Goal: Communication & Community: Answer question/provide support

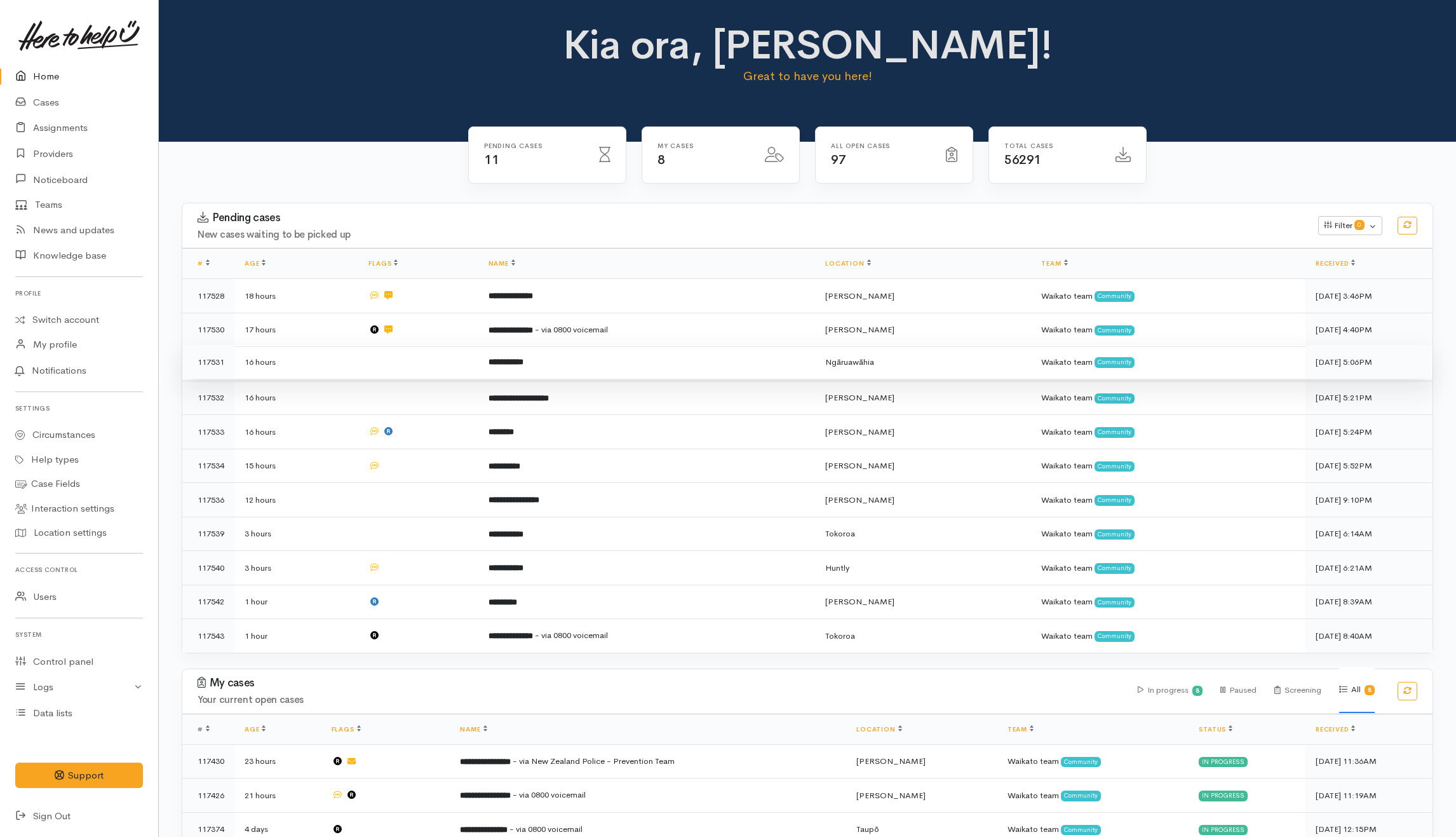
click at [420, 366] on td at bounding box center [417, 362] width 120 height 34
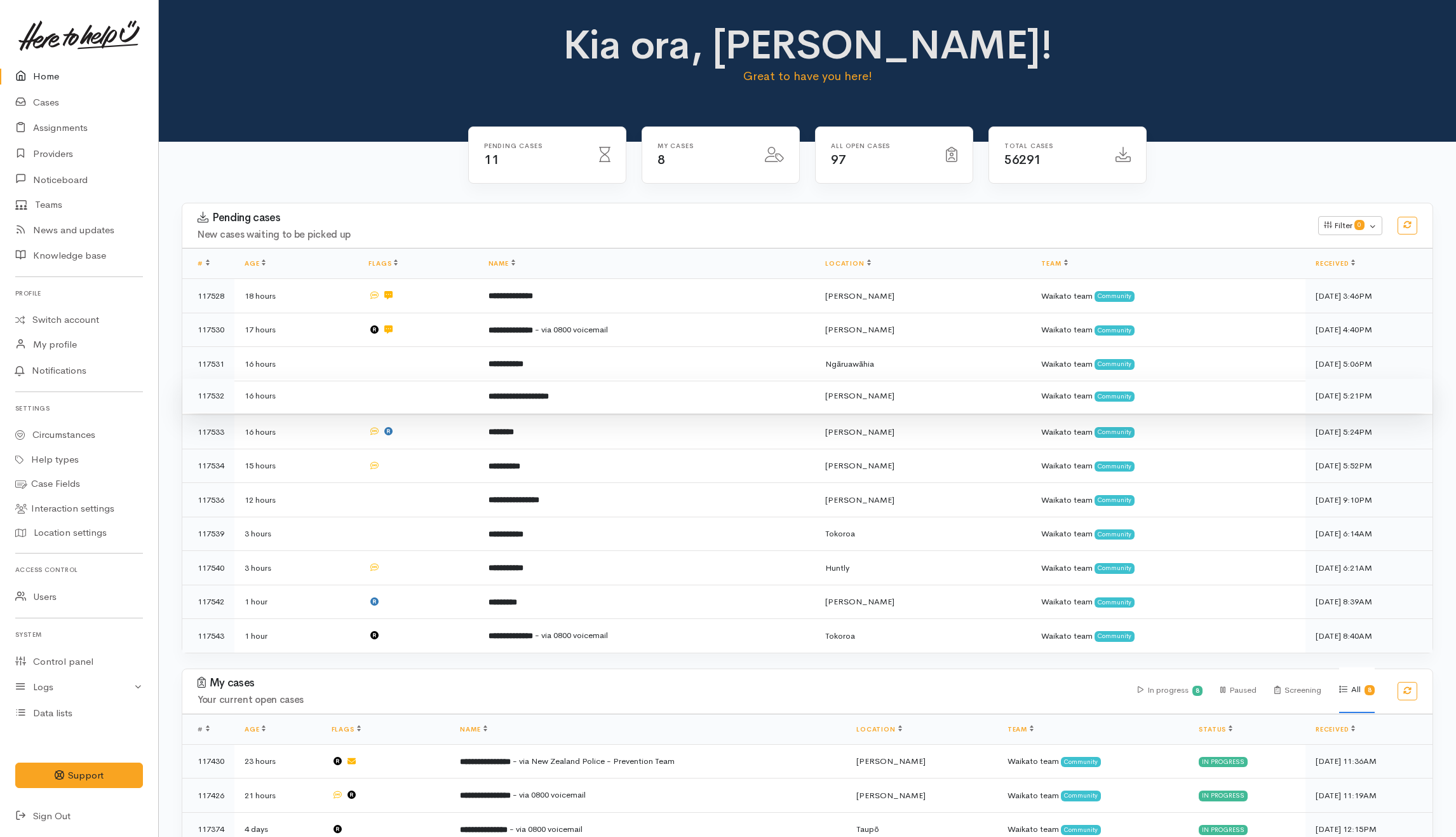
click at [433, 400] on td at bounding box center [417, 396] width 120 height 34
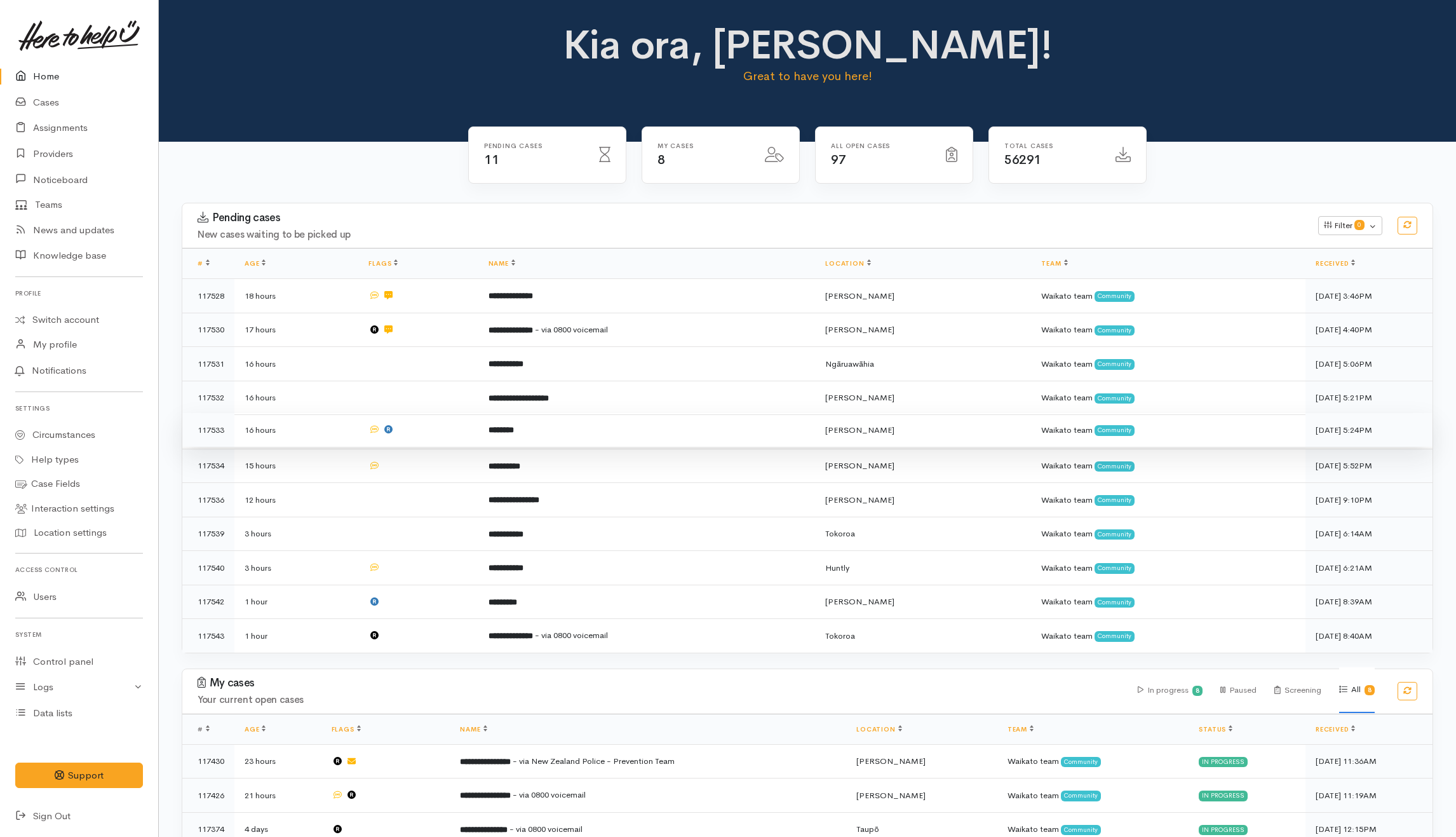
click at [440, 426] on td at bounding box center [417, 430] width 120 height 34
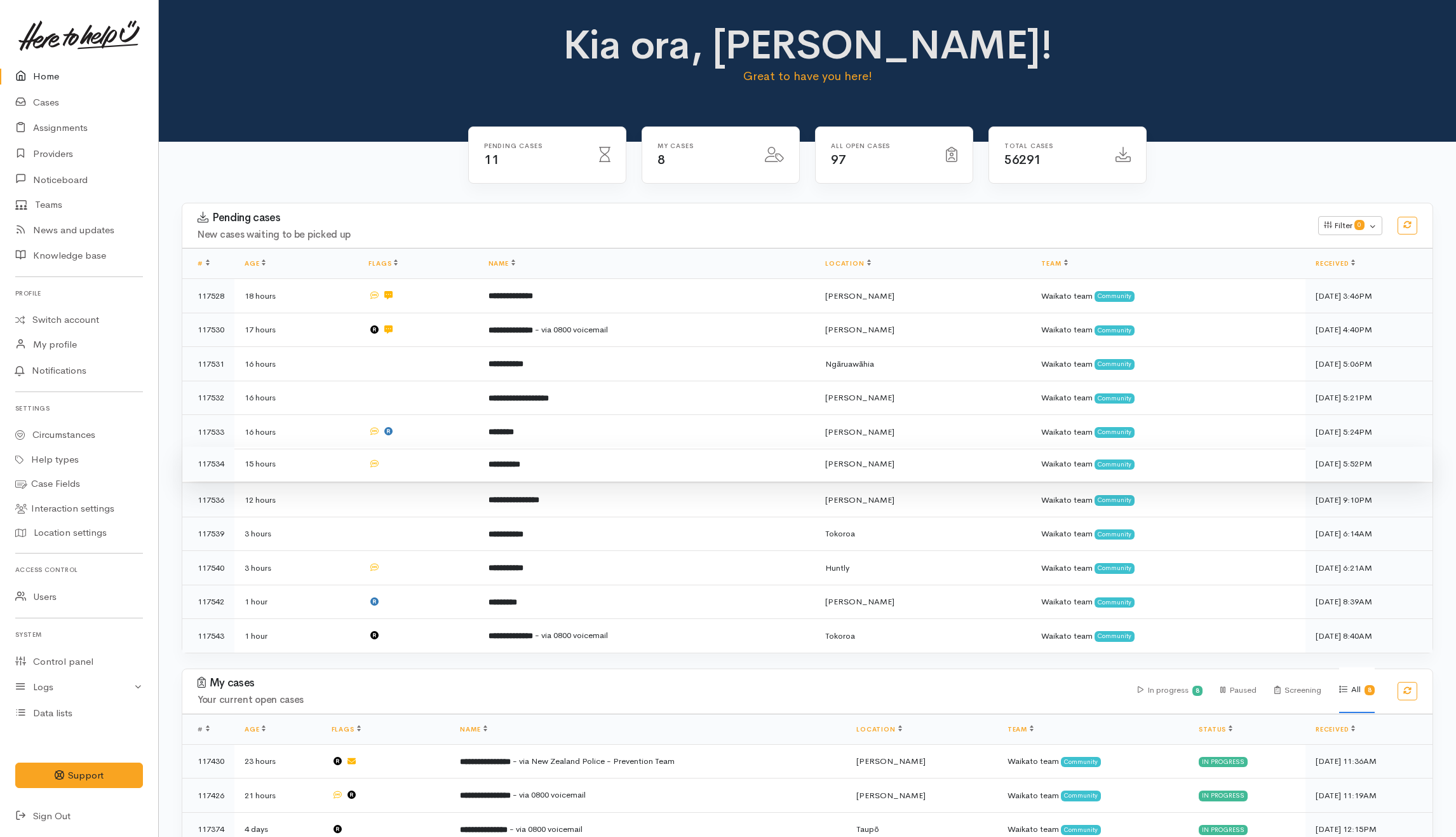
click at [433, 464] on td at bounding box center [417, 463] width 120 height 34
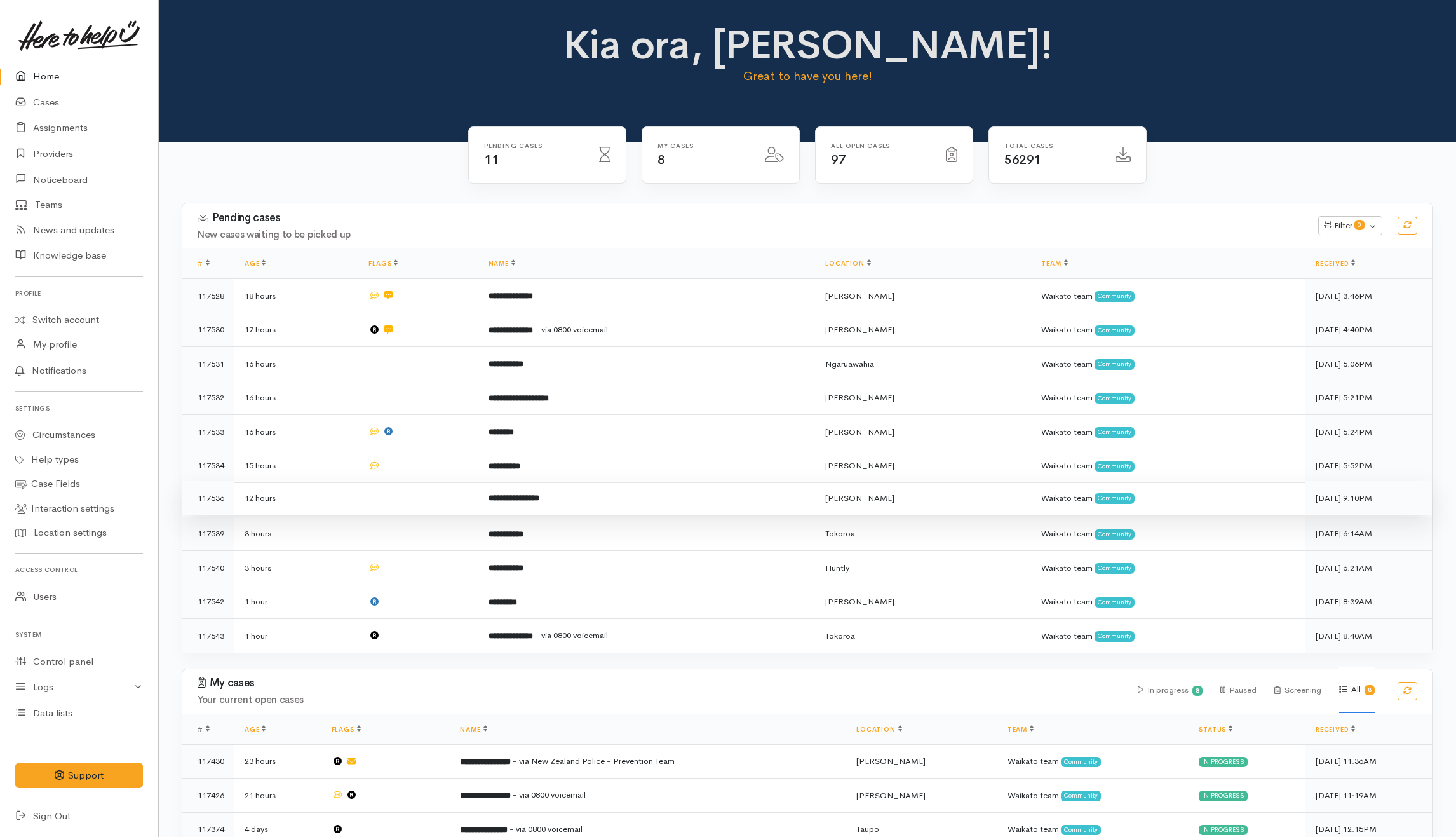
click at [430, 491] on td at bounding box center [417, 498] width 120 height 34
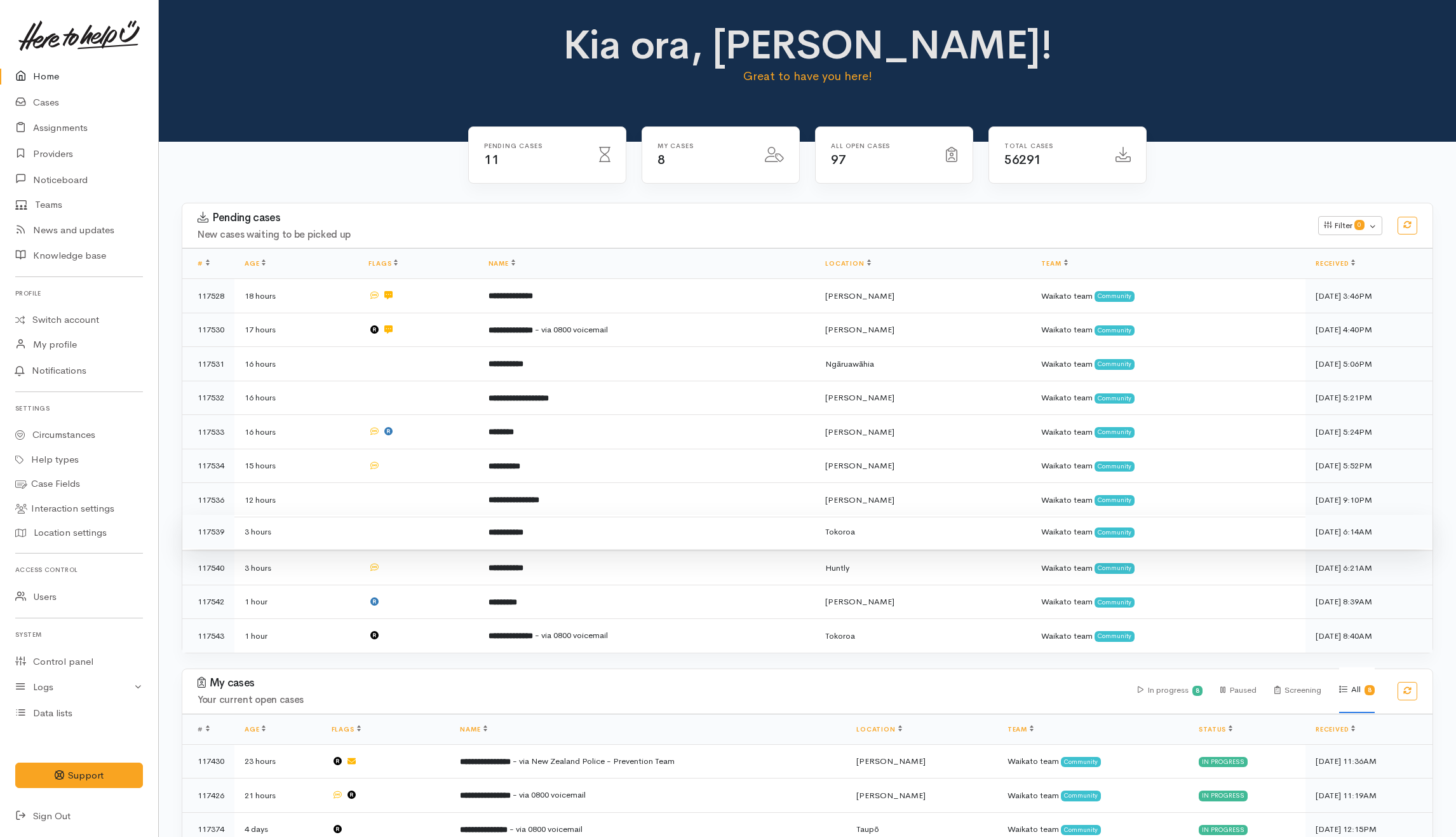
click at [424, 531] on td at bounding box center [417, 532] width 120 height 34
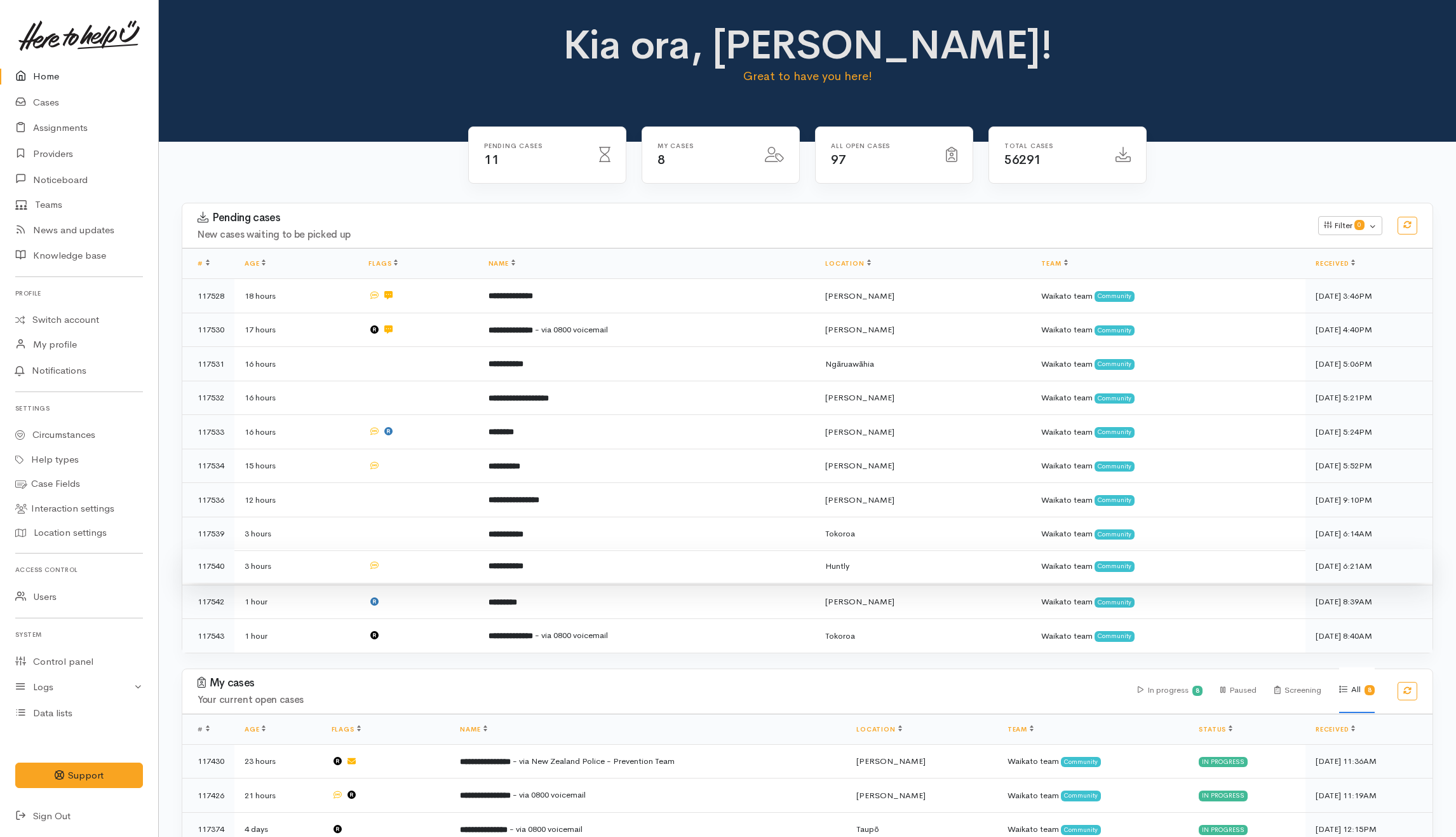
drag, startPoint x: 424, startPoint y: 559, endPoint x: 422, endPoint y: 576, distance: 17.1
click at [423, 560] on td at bounding box center [417, 566] width 120 height 34
click at [423, 600] on td at bounding box center [417, 600] width 120 height 34
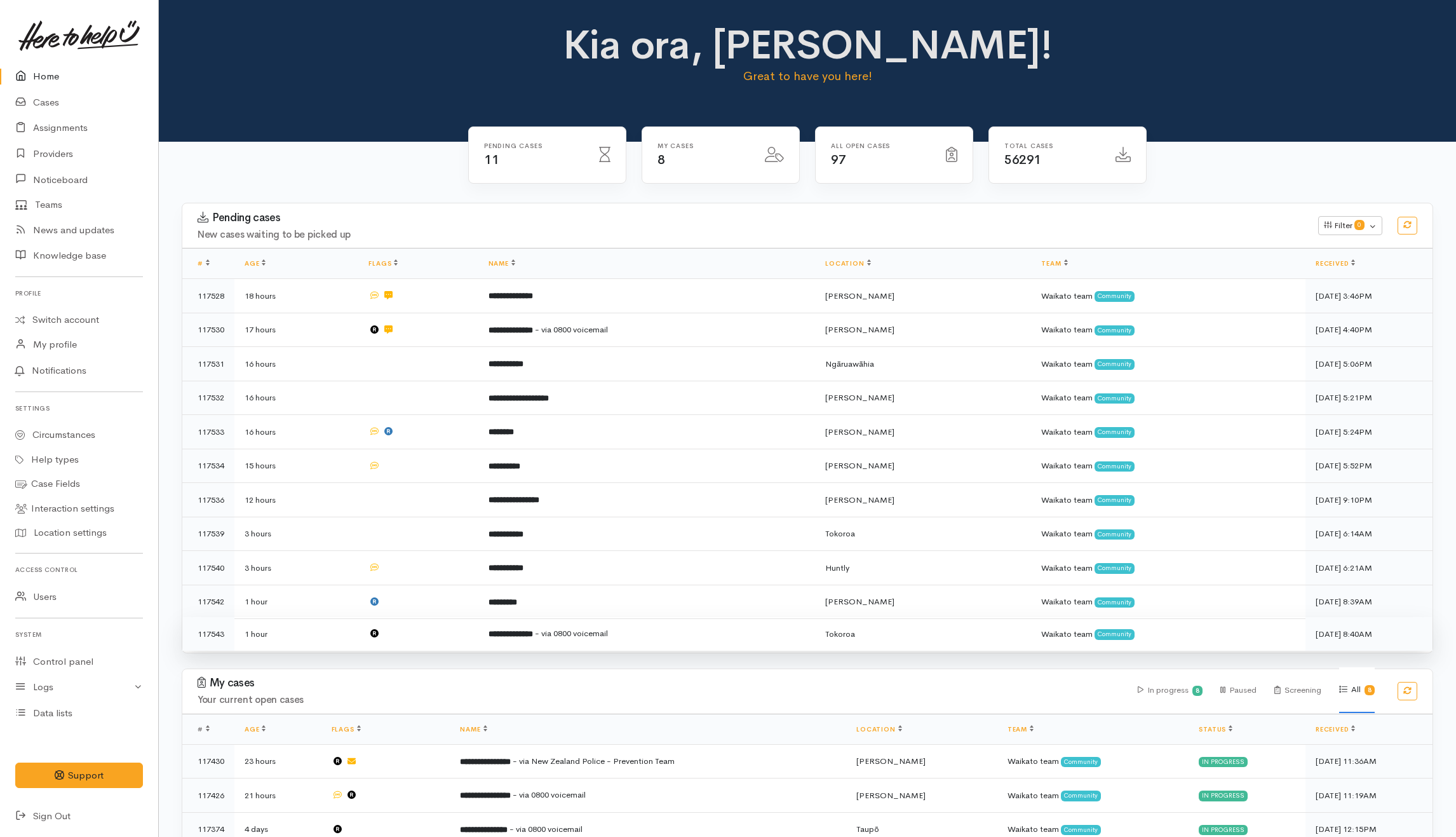
click at [421, 626] on td at bounding box center [417, 634] width 120 height 34
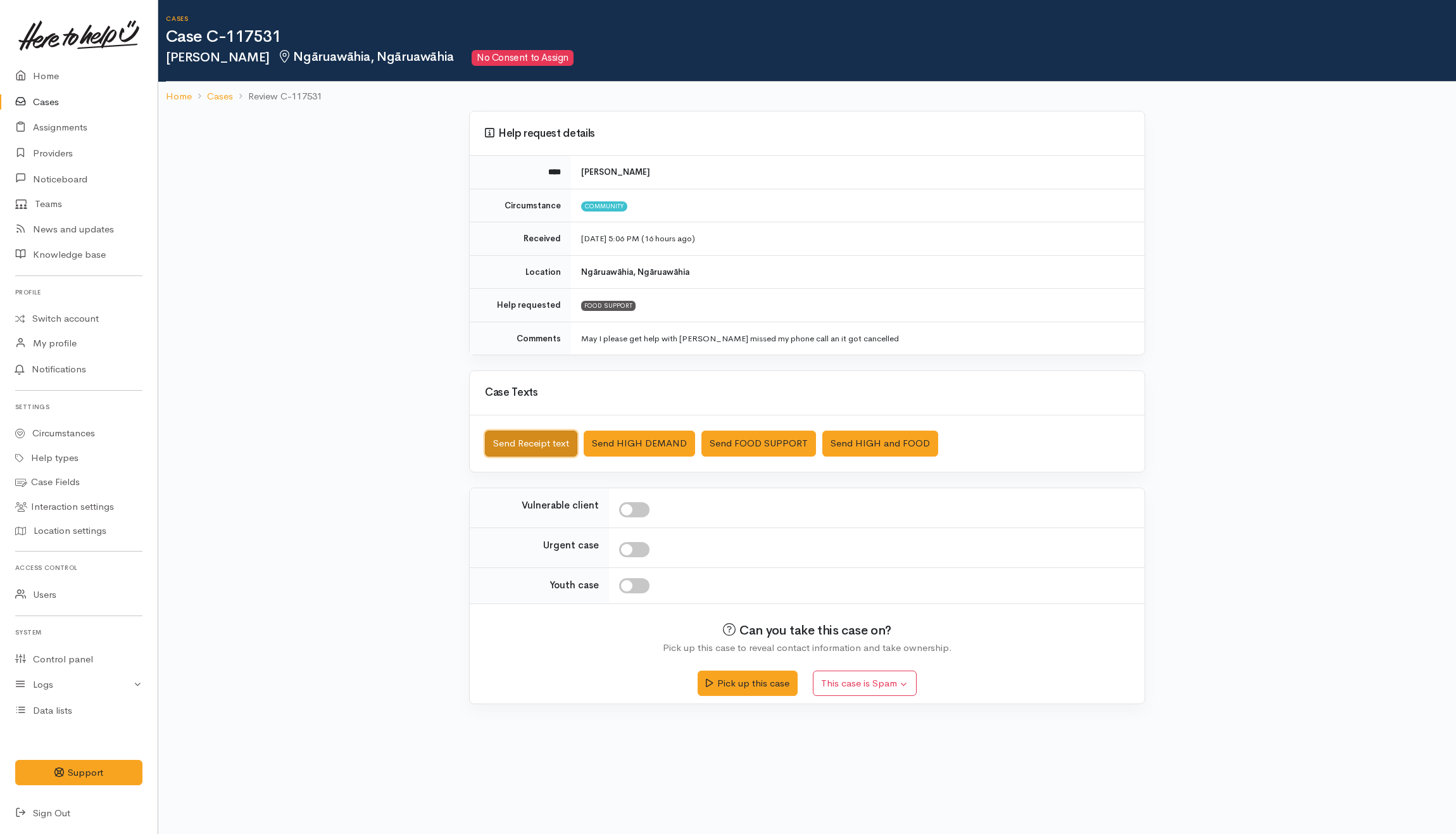
click at [543, 448] on button "Send Receipt text" at bounding box center [530, 444] width 92 height 26
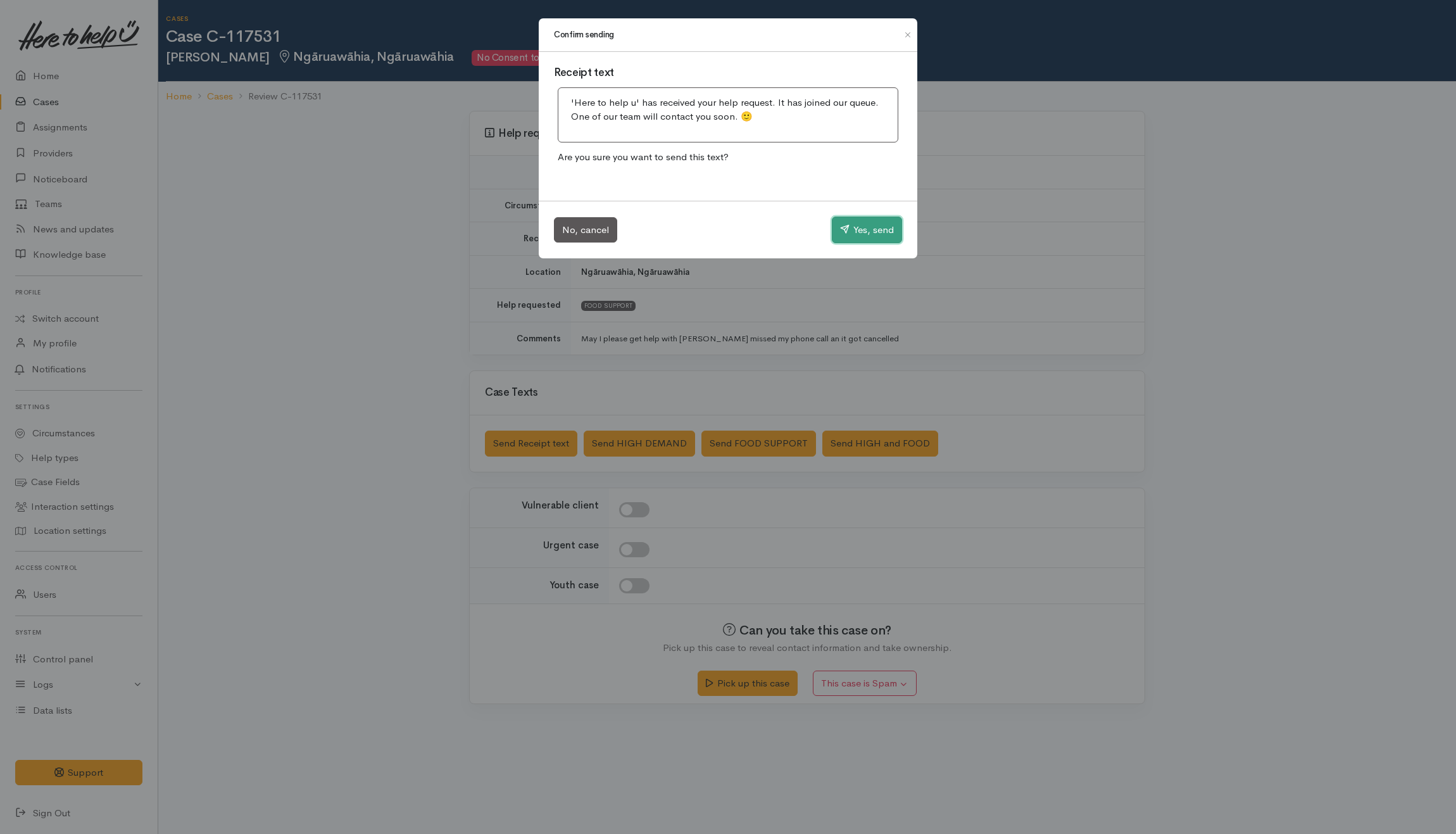
click at [869, 236] on button "Yes, send" at bounding box center [867, 230] width 70 height 27
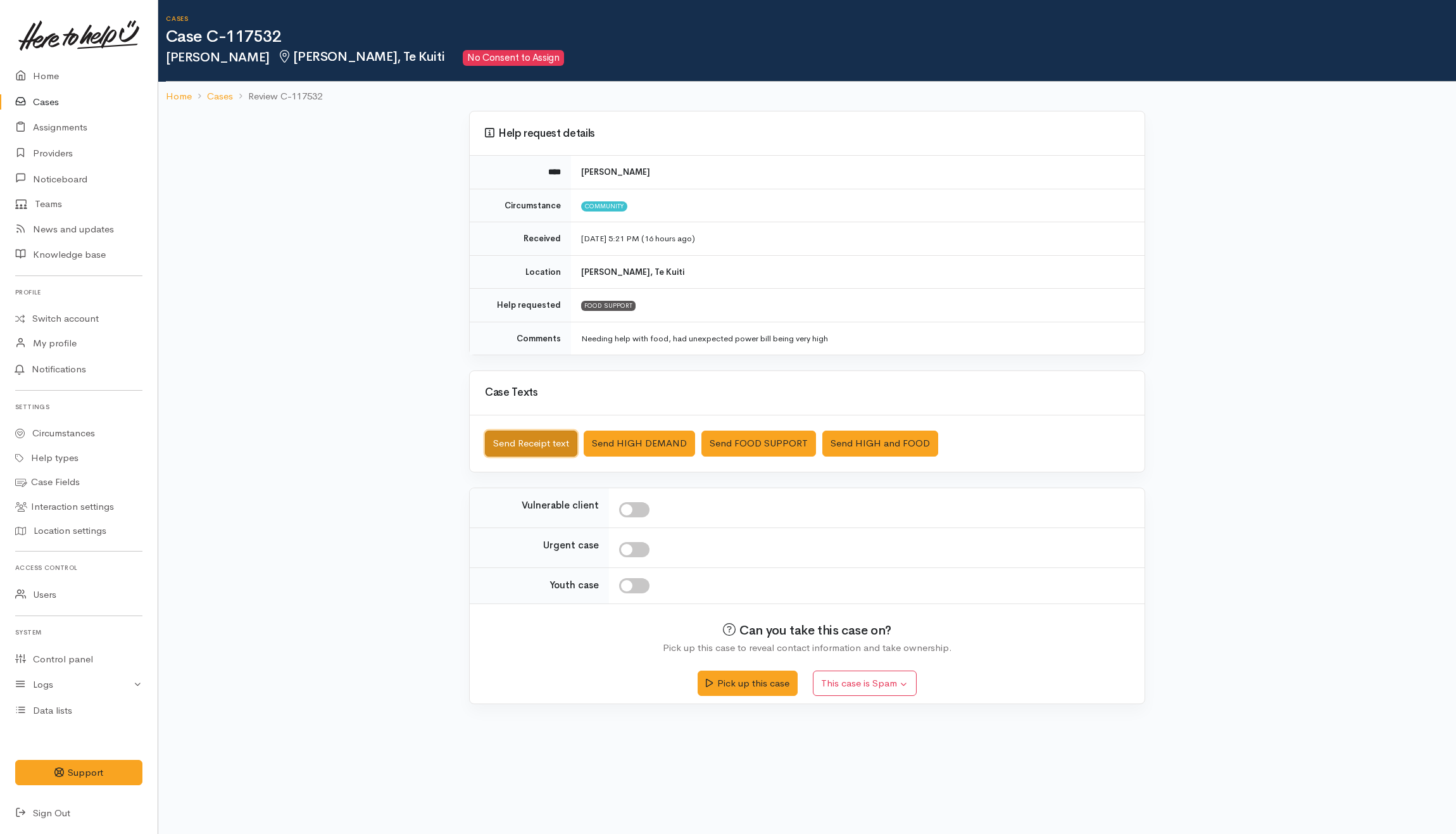
click at [559, 450] on button "Send Receipt text" at bounding box center [530, 444] width 92 height 26
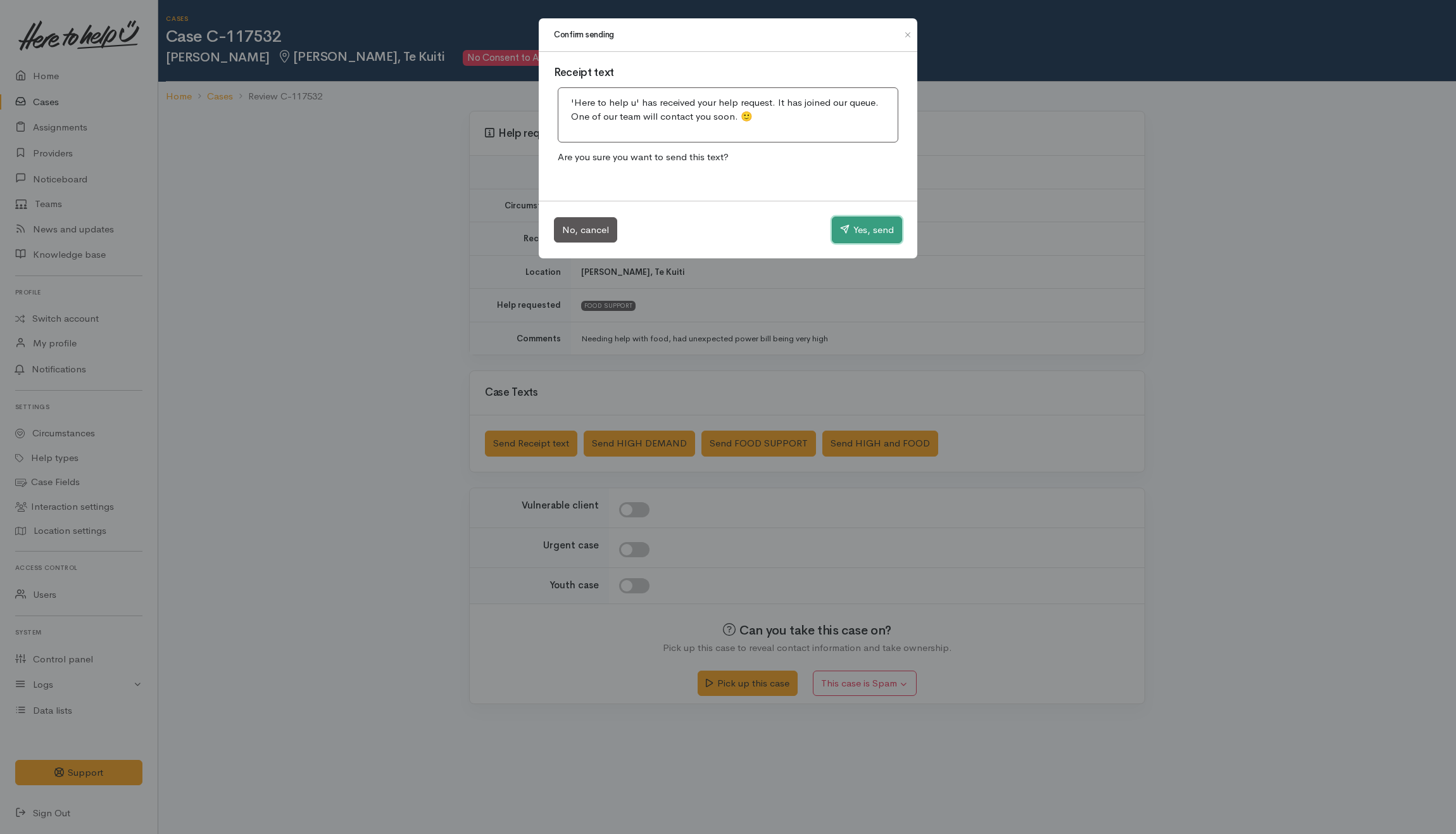
click at [859, 236] on button "Yes, send" at bounding box center [867, 230] width 70 height 27
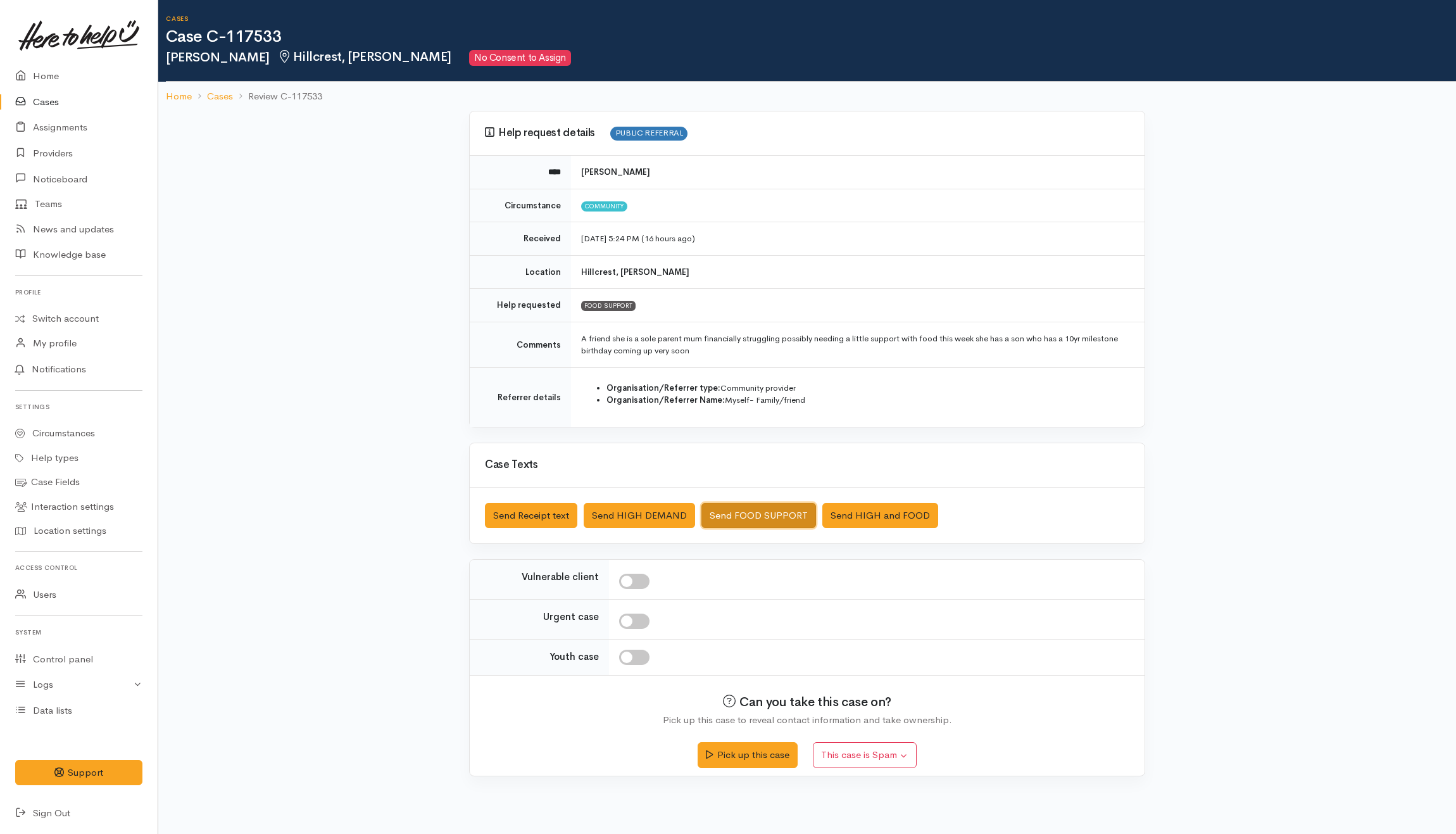
click at [737, 508] on button "Send FOOD SUPPORT" at bounding box center [759, 516] width 114 height 26
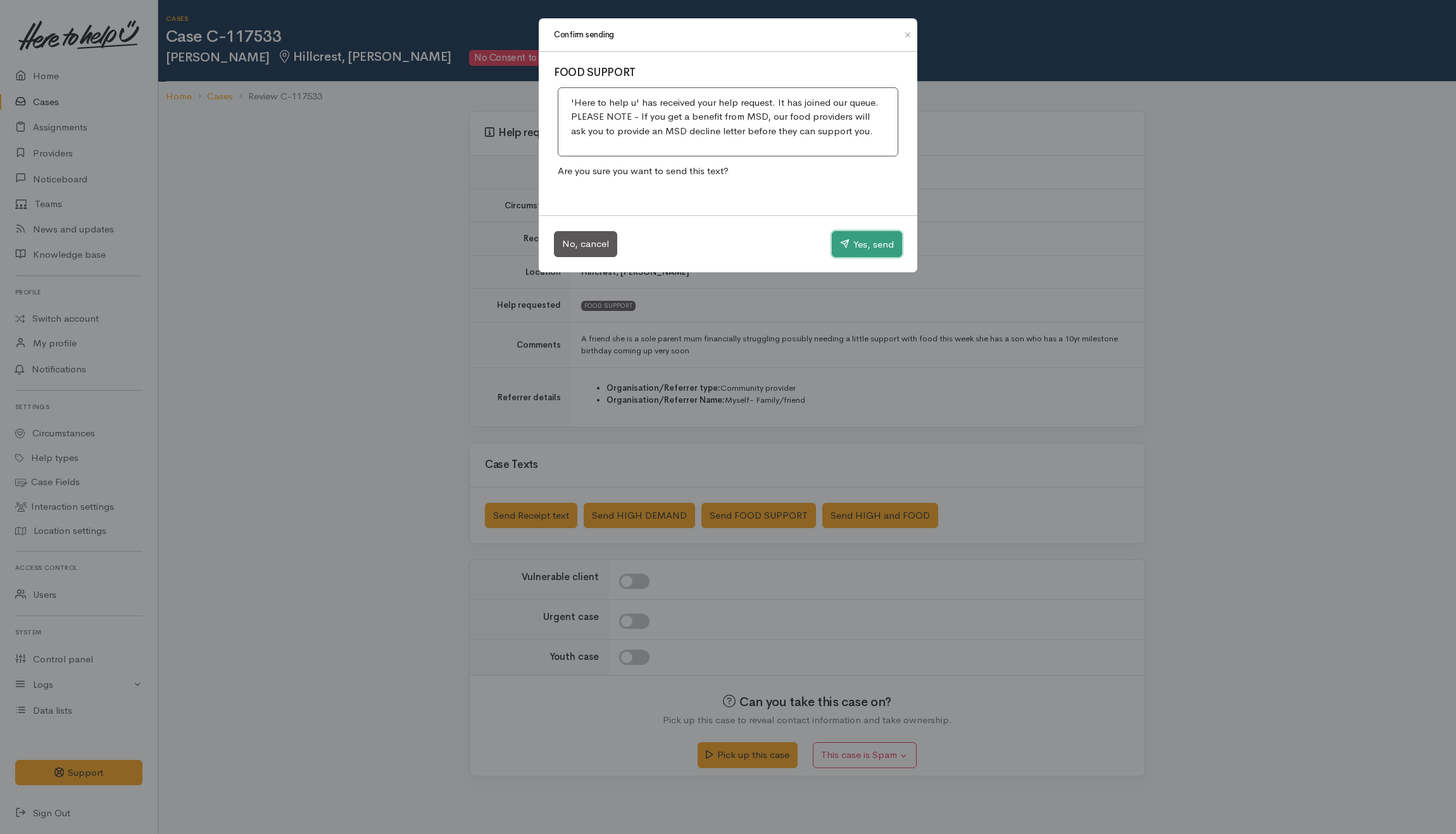
click at [850, 249] on button "Yes, send" at bounding box center [867, 244] width 70 height 27
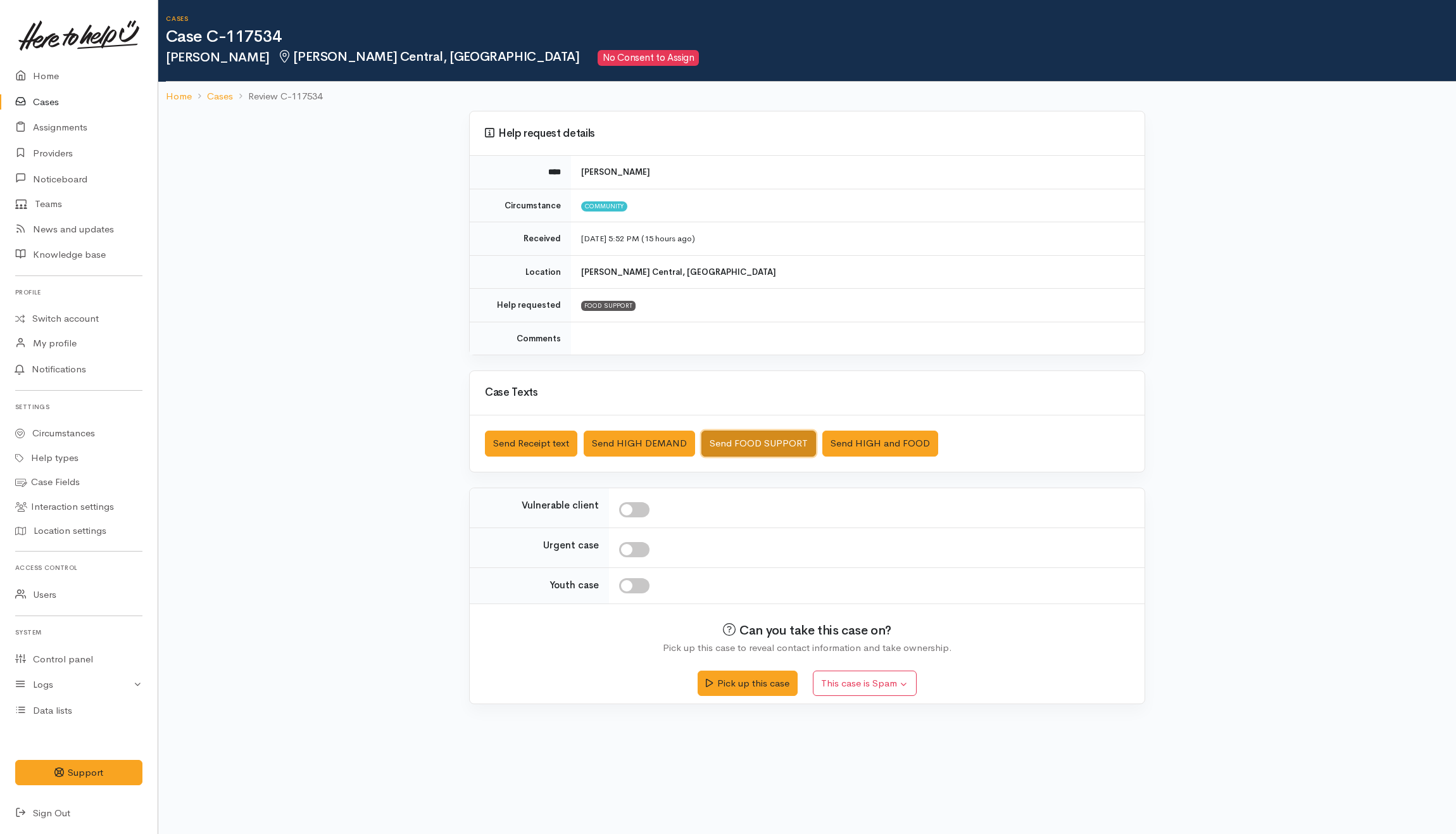
click at [745, 448] on button "Send FOOD SUPPORT" at bounding box center [759, 444] width 114 height 26
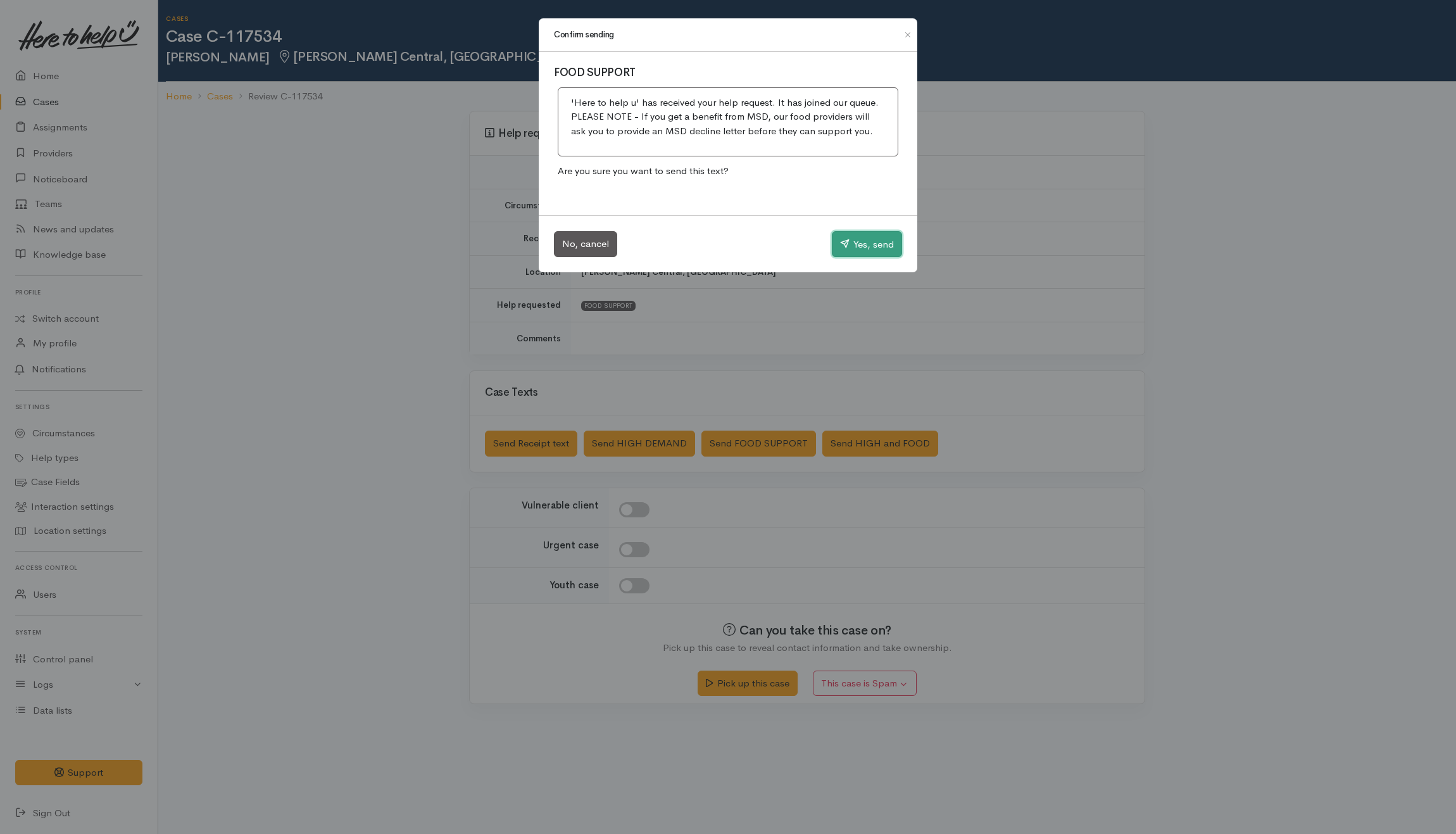
click at [851, 234] on button "Yes, send" at bounding box center [867, 244] width 70 height 27
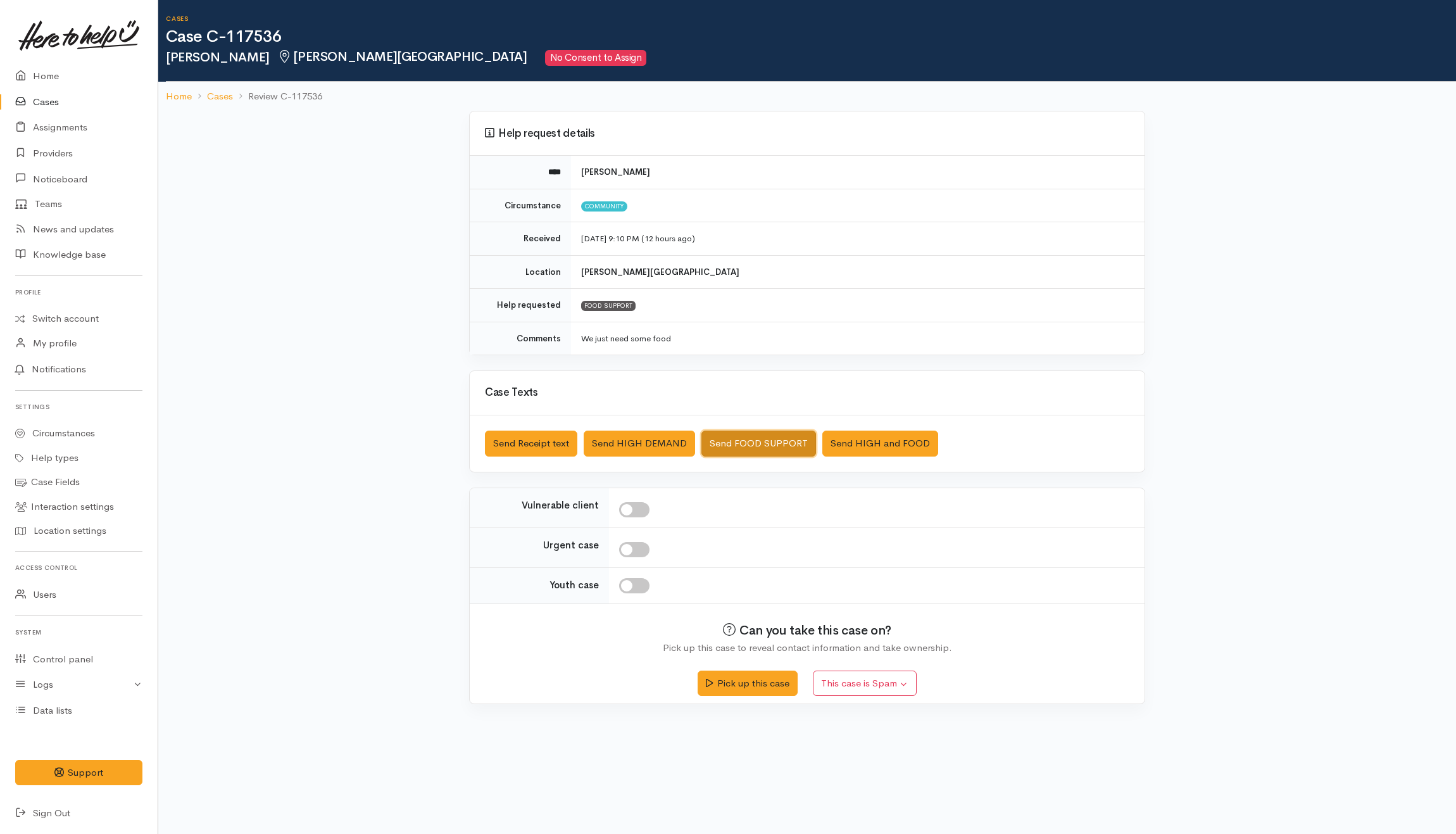
click at [730, 446] on button "Send FOOD SUPPORT" at bounding box center [759, 444] width 114 height 26
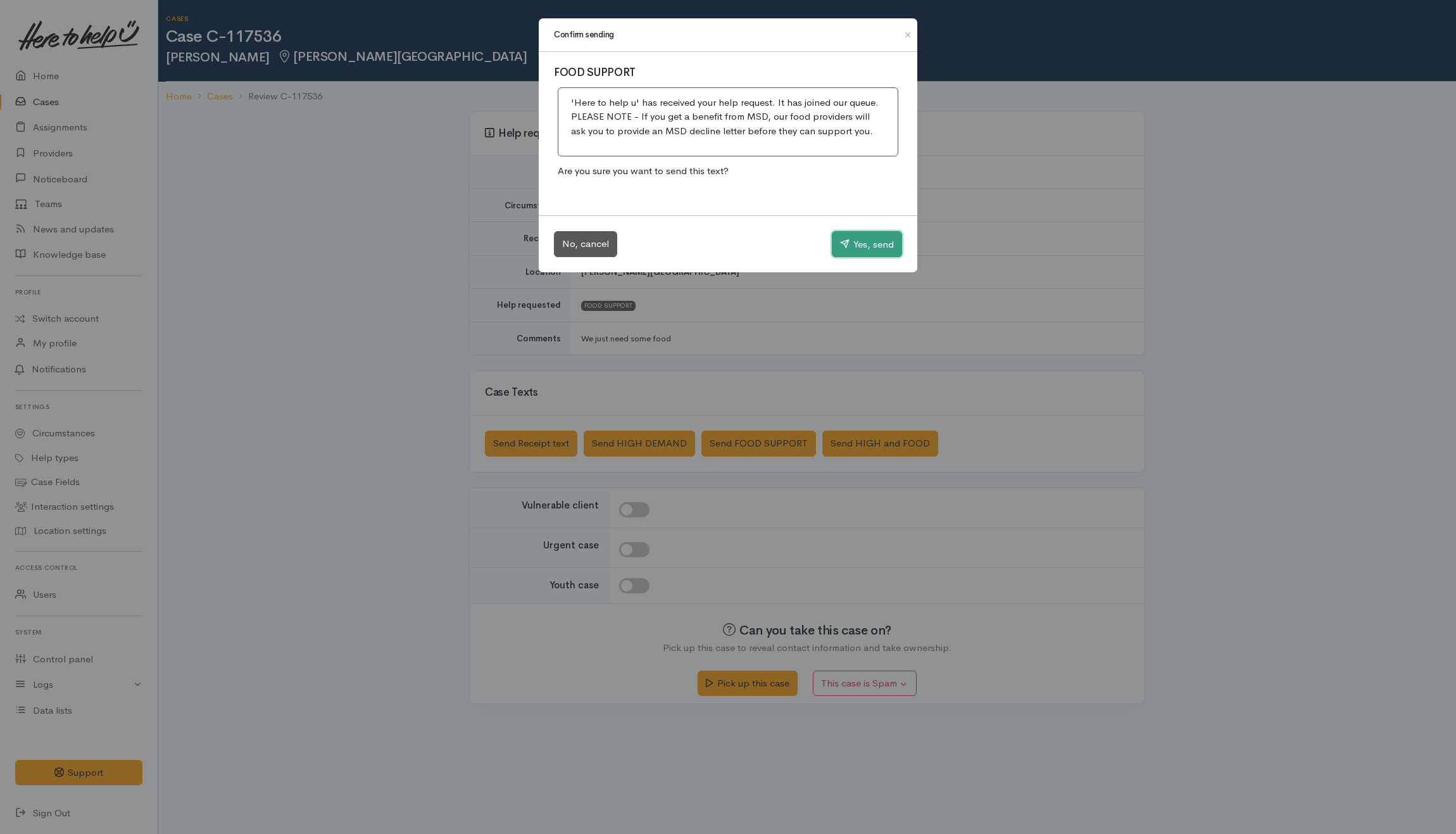
click at [847, 239] on button "Yes, send" at bounding box center [867, 244] width 70 height 27
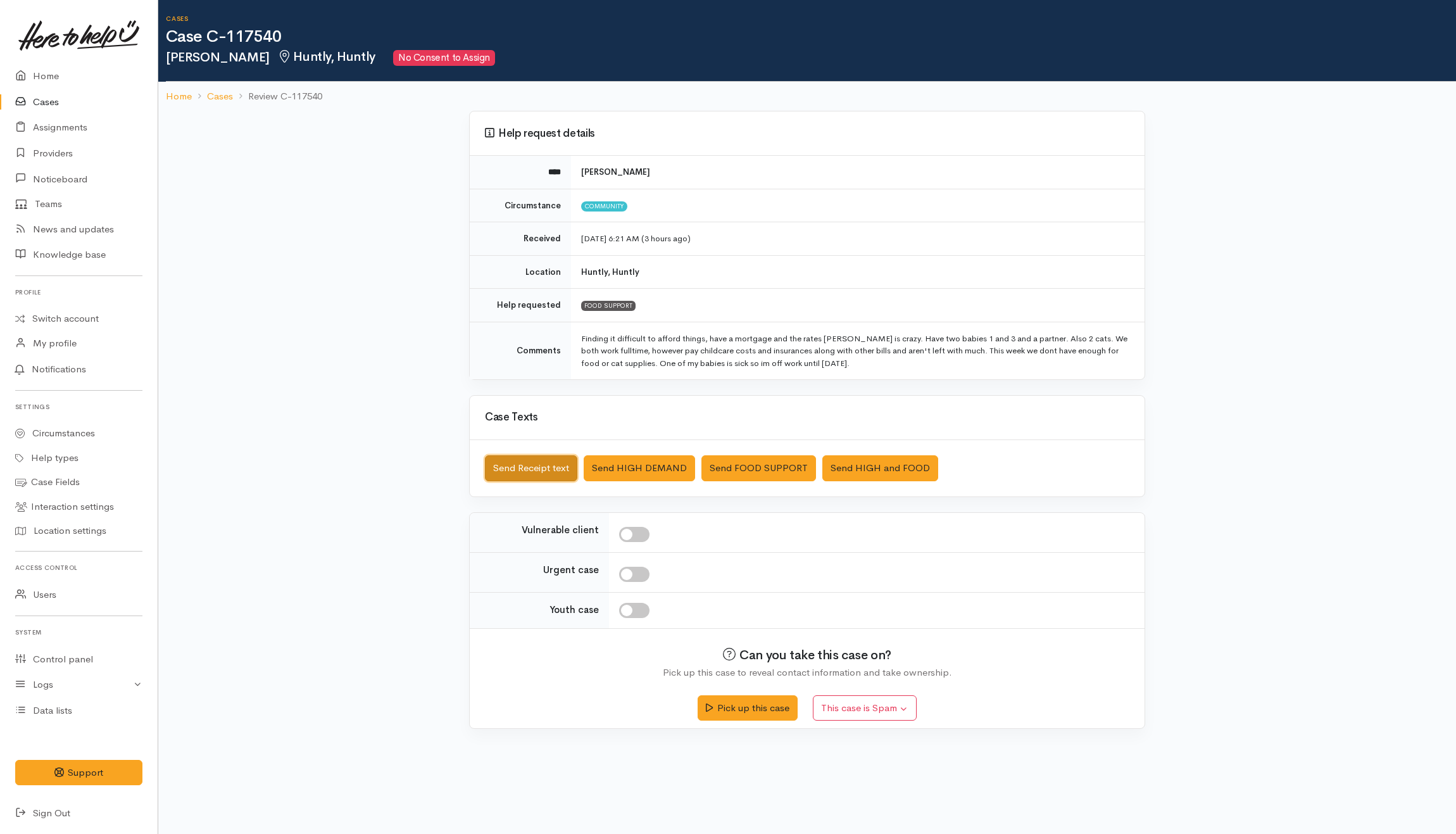
click at [537, 480] on button "Send Receipt text" at bounding box center [530, 468] width 92 height 26
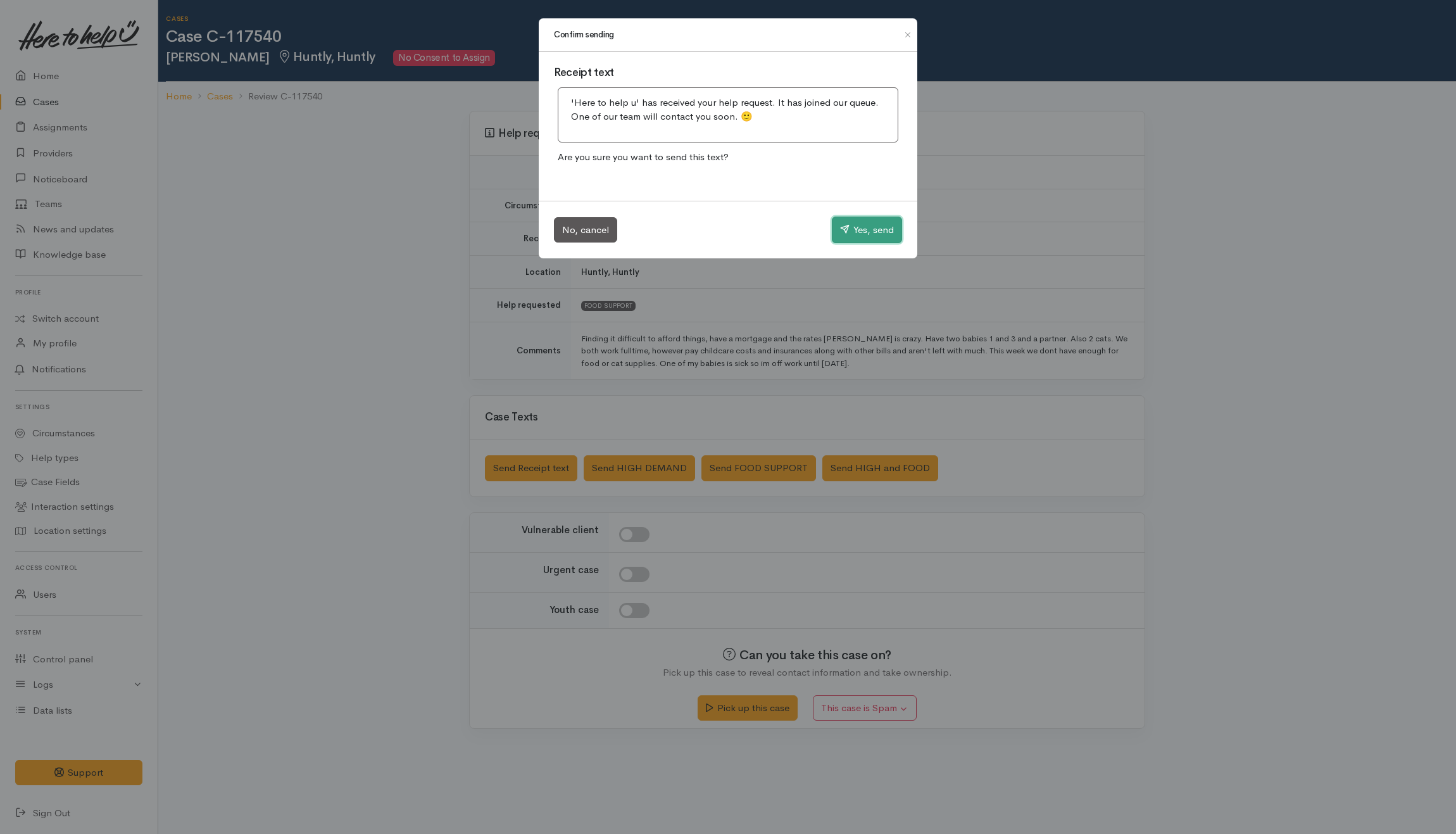
click at [879, 221] on button "Yes, send" at bounding box center [867, 230] width 70 height 27
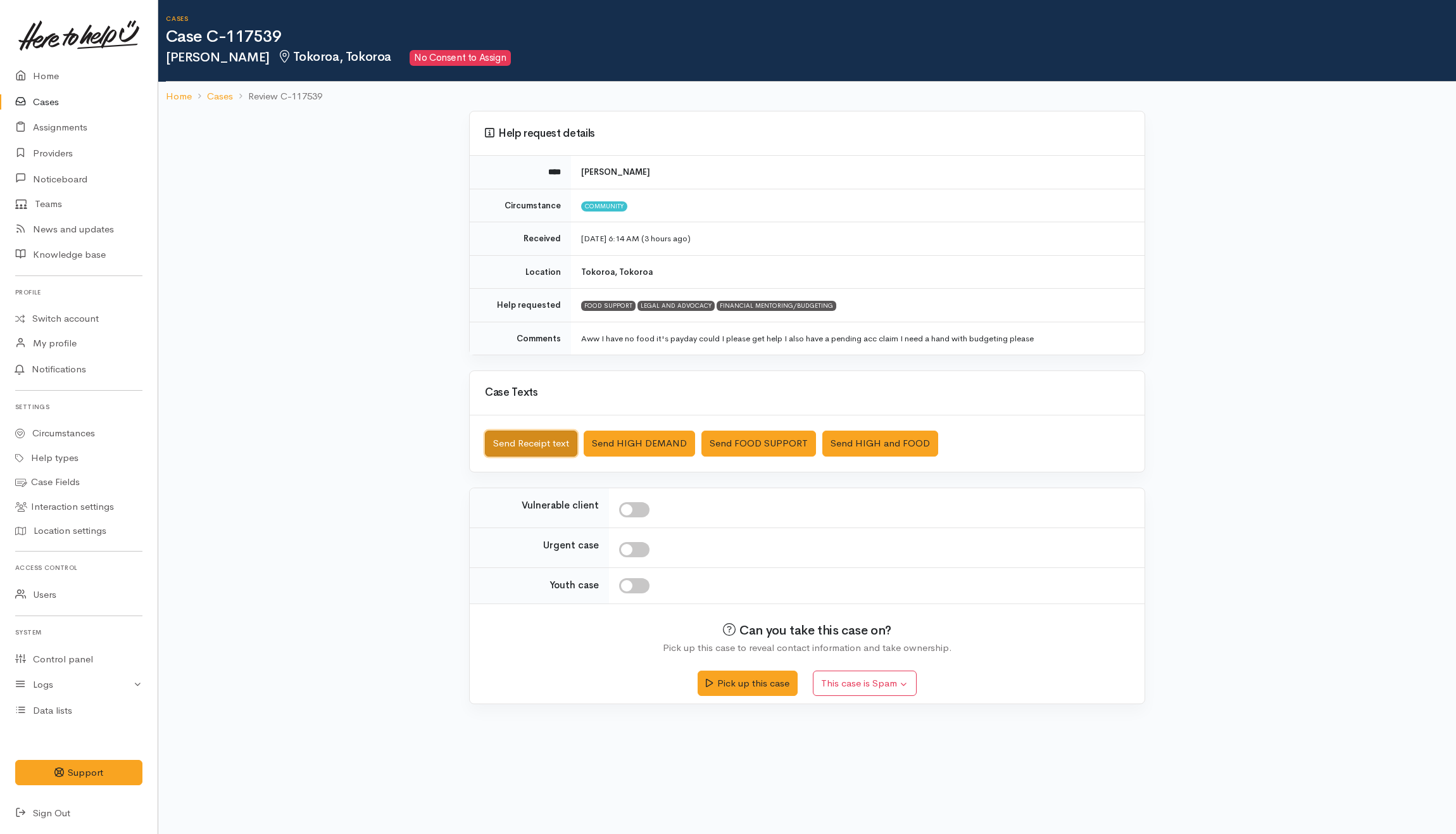
click at [549, 434] on button "Send Receipt text" at bounding box center [530, 444] width 92 height 26
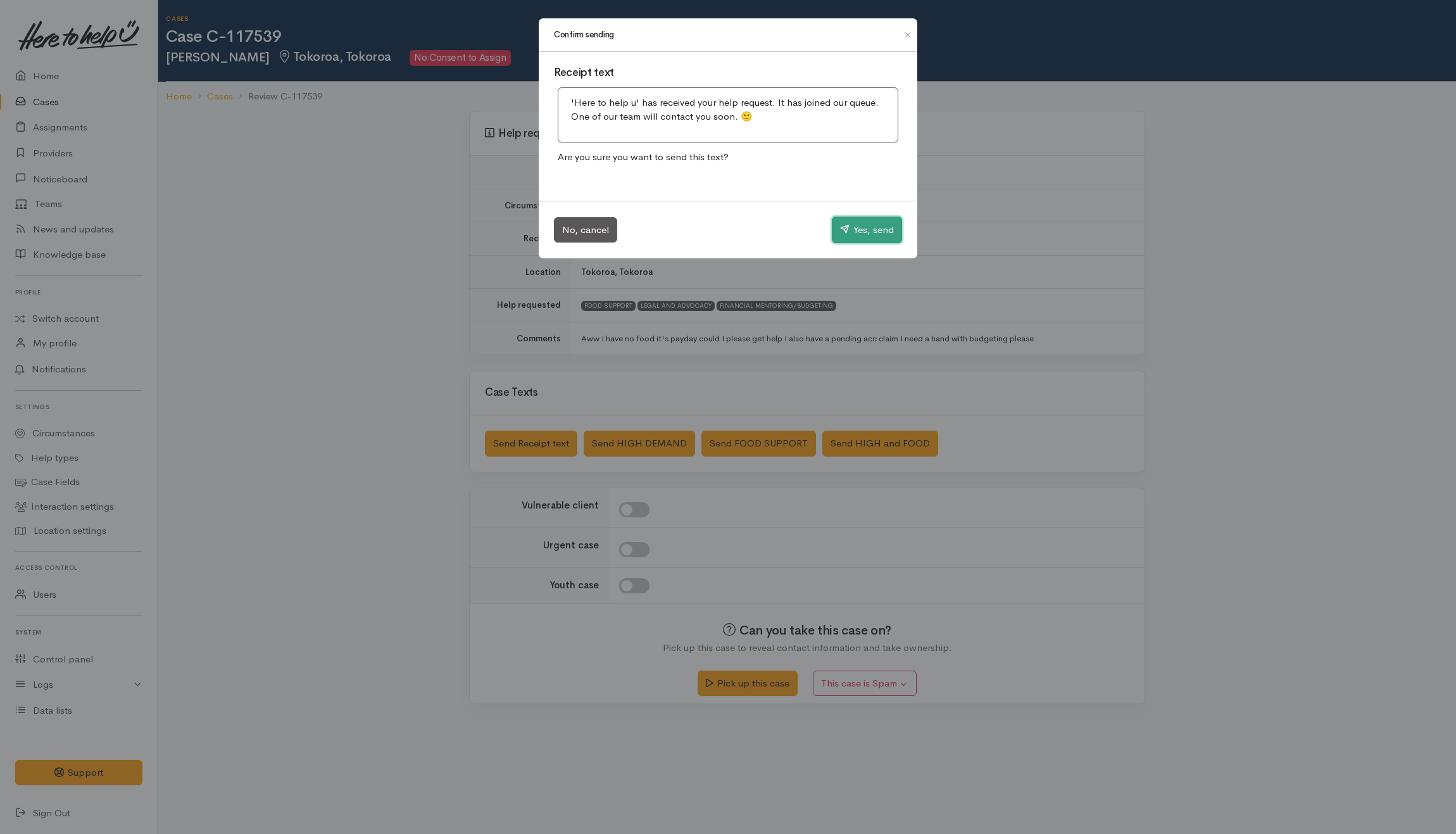
click at [854, 240] on button "Yes, send" at bounding box center [867, 230] width 70 height 27
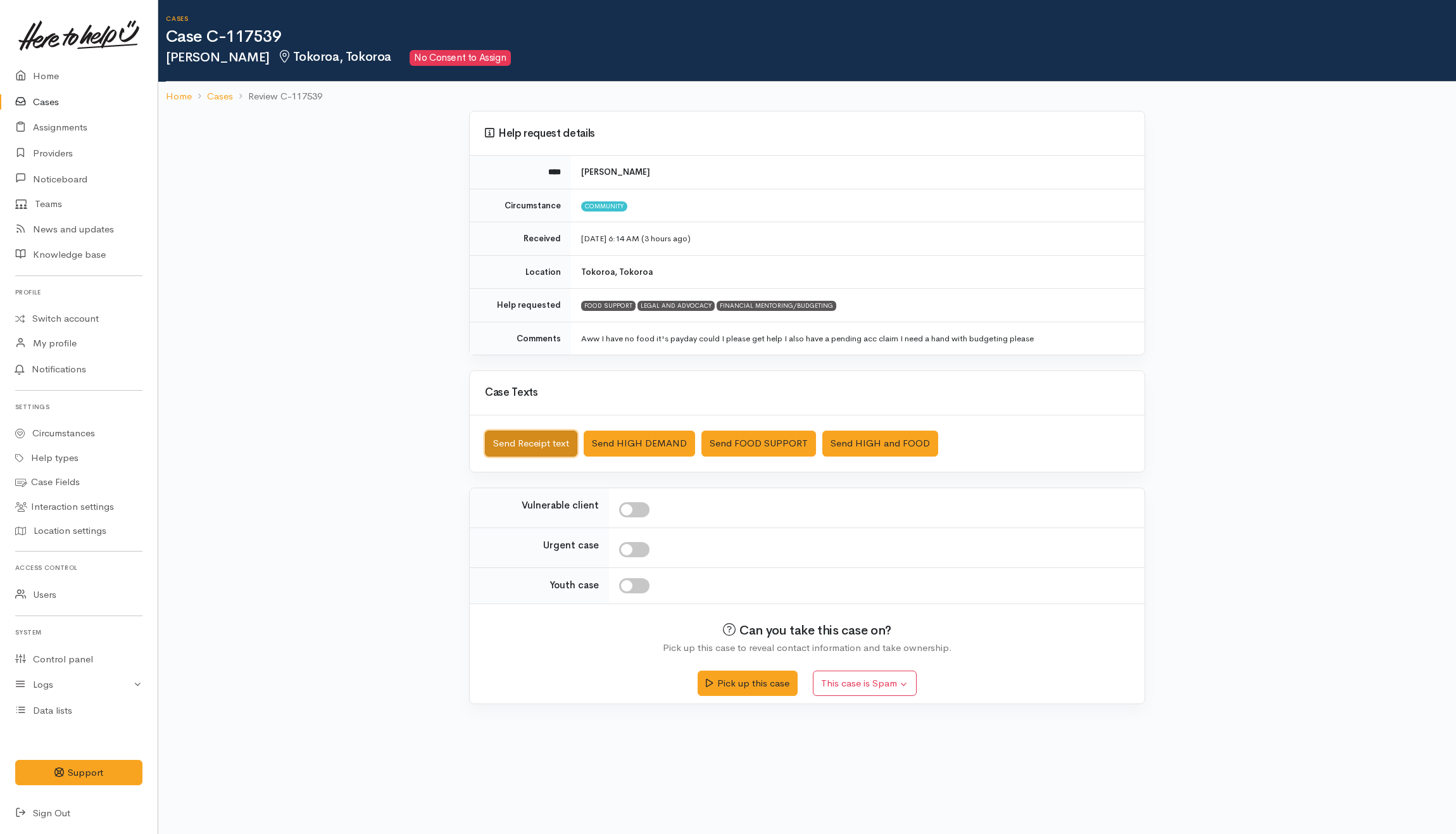
click at [563, 444] on button "Send Receipt text" at bounding box center [530, 444] width 92 height 26
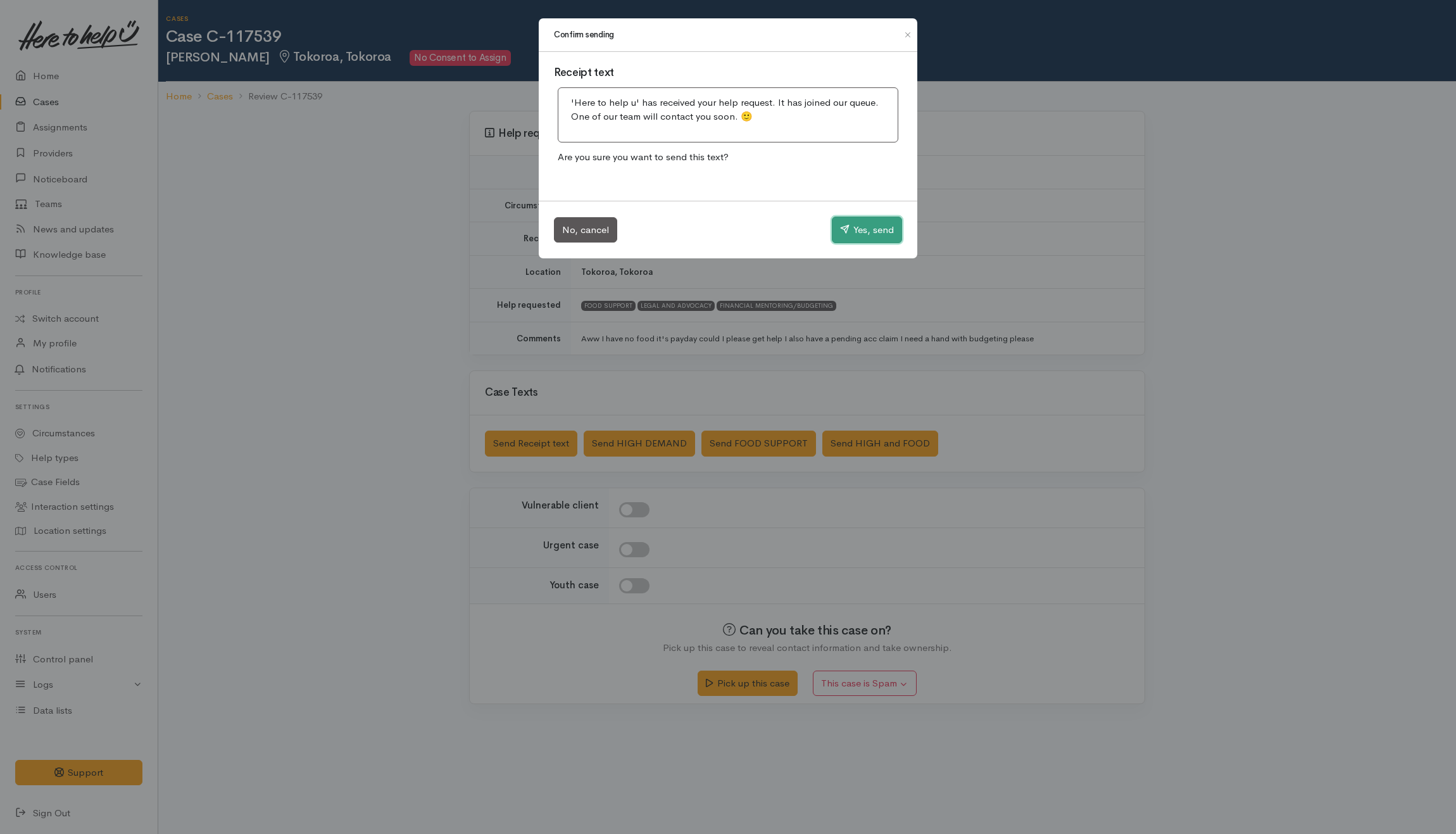
drag, startPoint x: 861, startPoint y: 236, endPoint x: 659, endPoint y: 237, distance: 202.0
click at [862, 236] on button "Yes, send" at bounding box center [867, 230] width 70 height 27
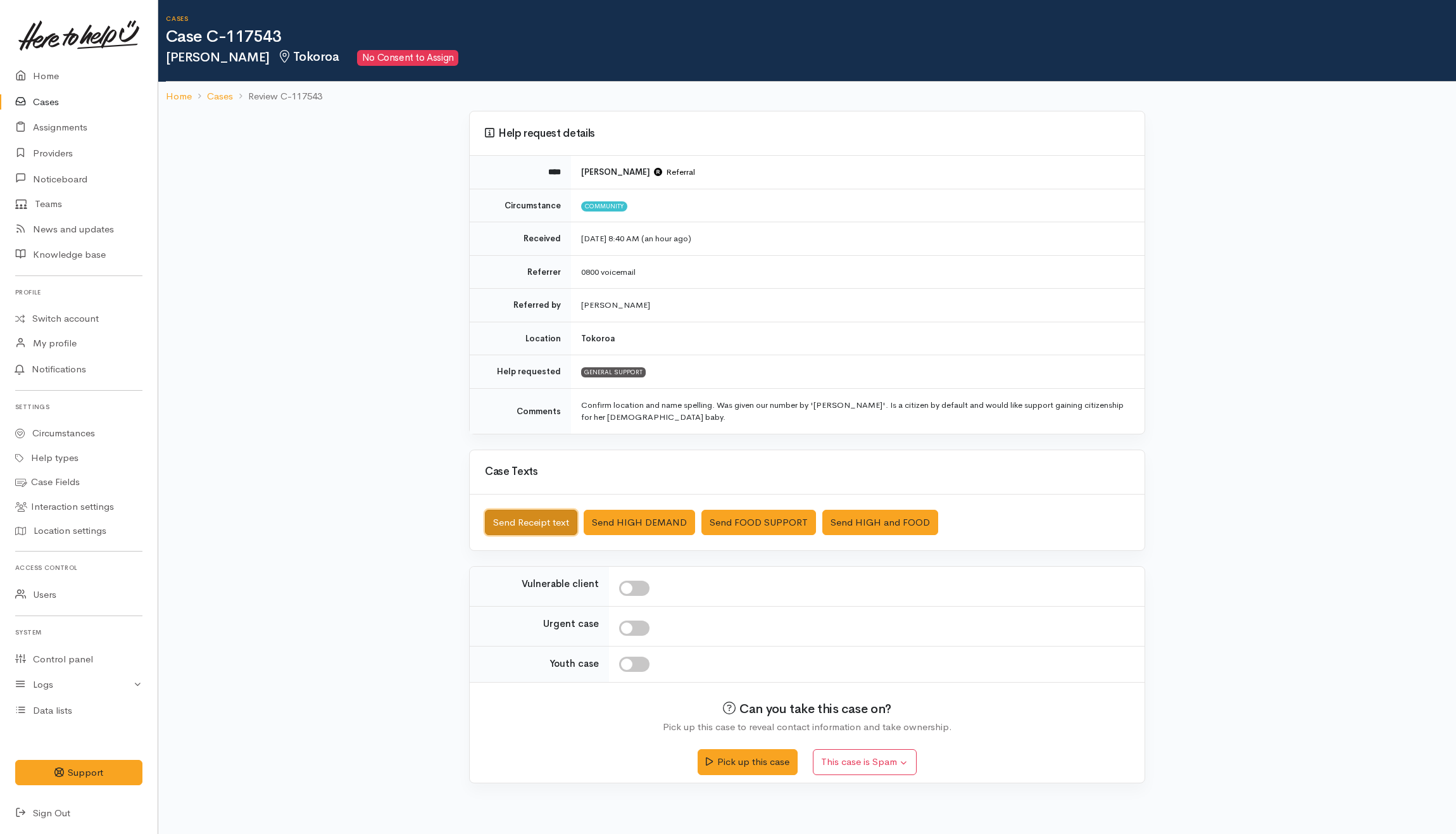
click at [538, 527] on button "Send Receipt text" at bounding box center [530, 522] width 92 height 26
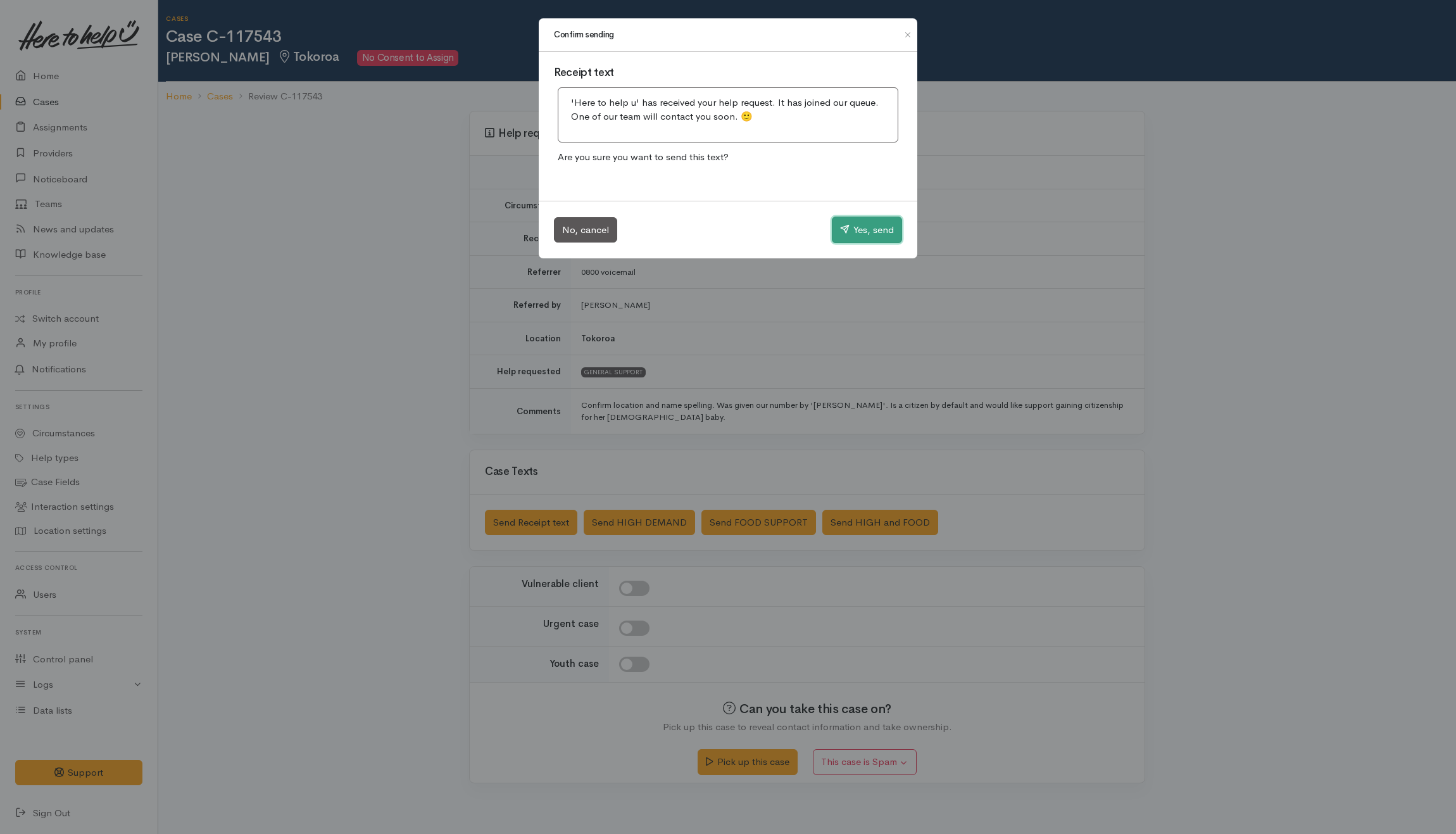
click at [858, 240] on button "Yes, send" at bounding box center [867, 230] width 70 height 27
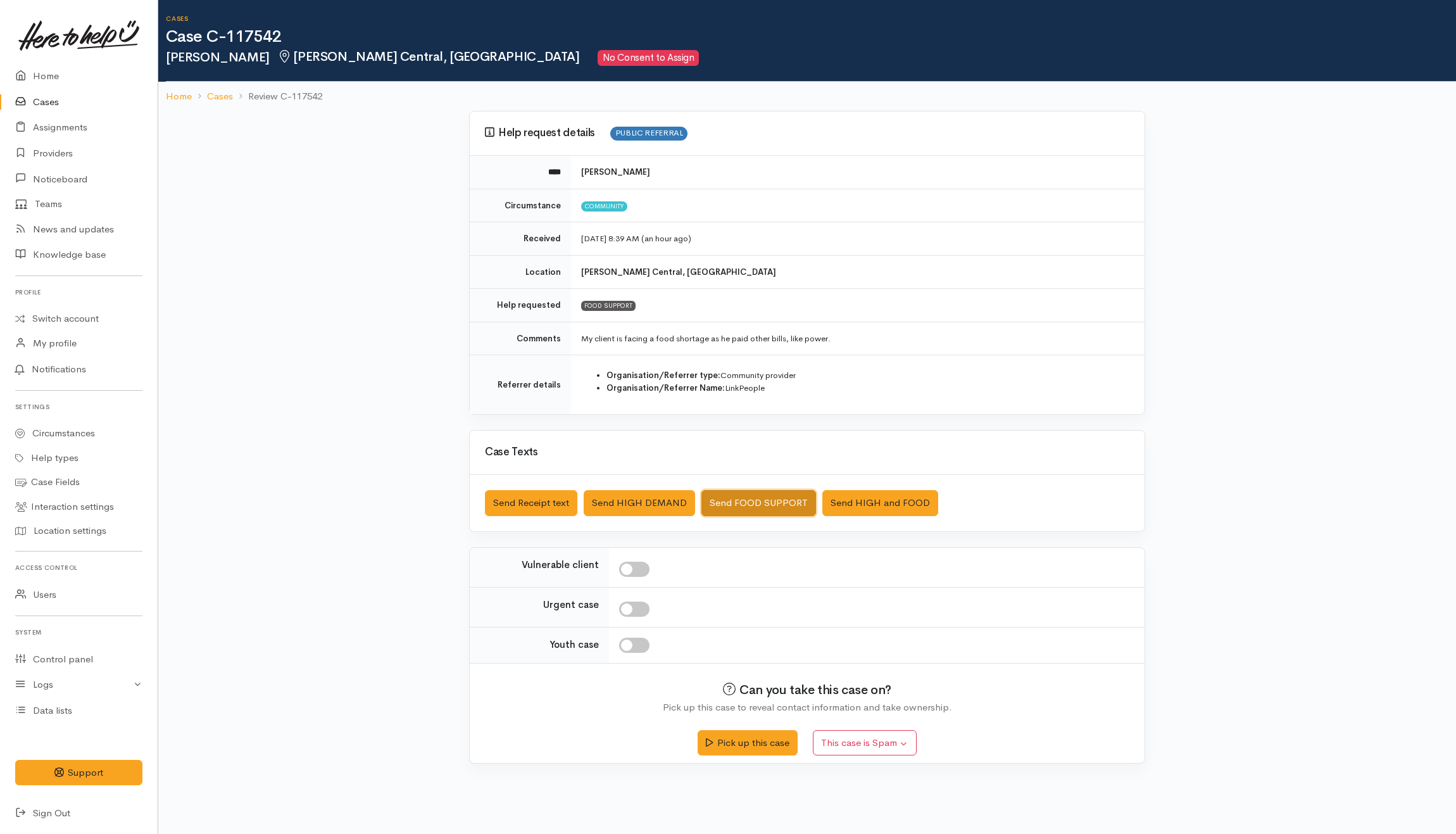
click at [753, 503] on button "Send FOOD SUPPORT" at bounding box center [759, 503] width 114 height 26
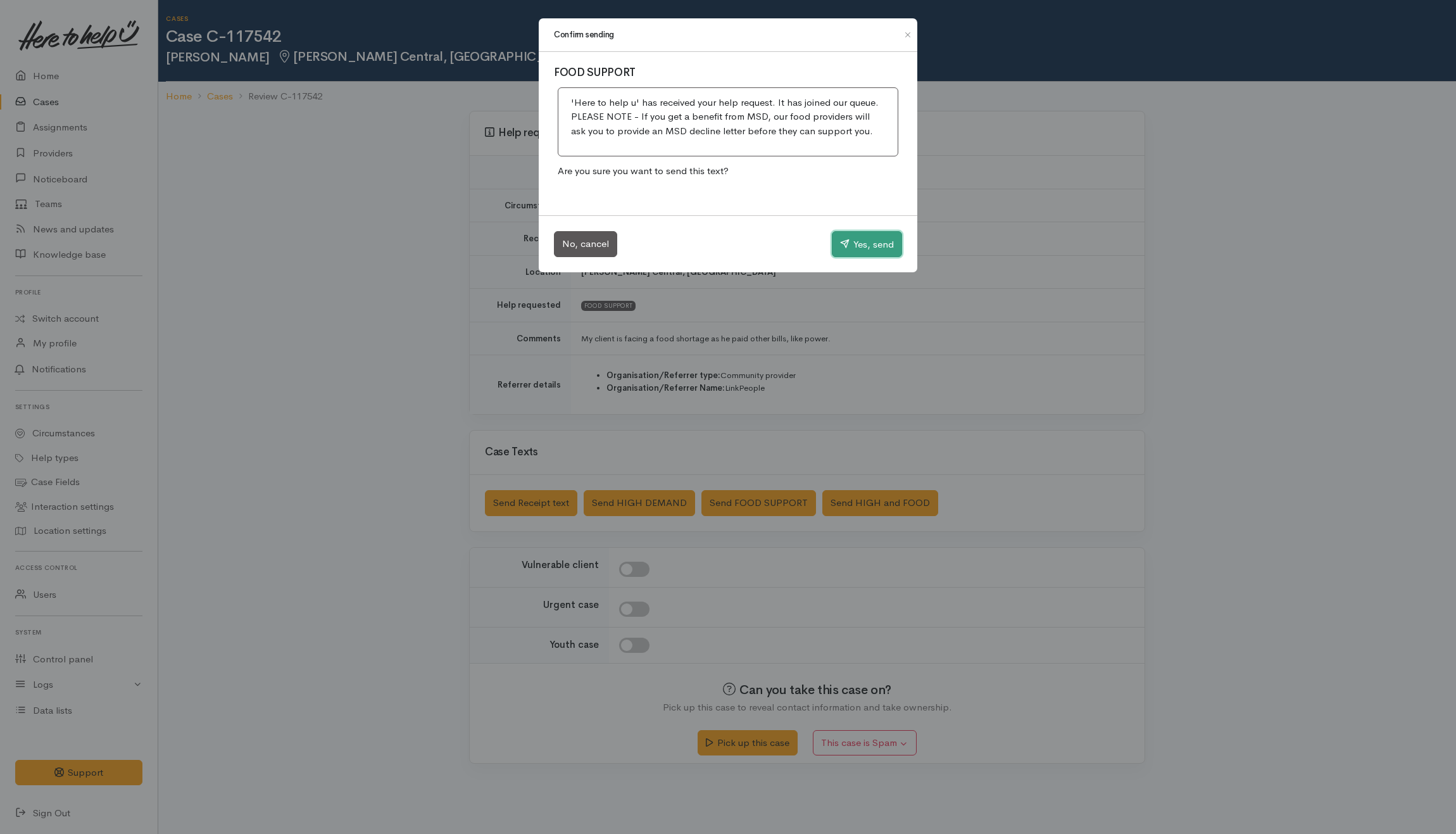
click at [854, 242] on button "Yes, send" at bounding box center [867, 244] width 70 height 27
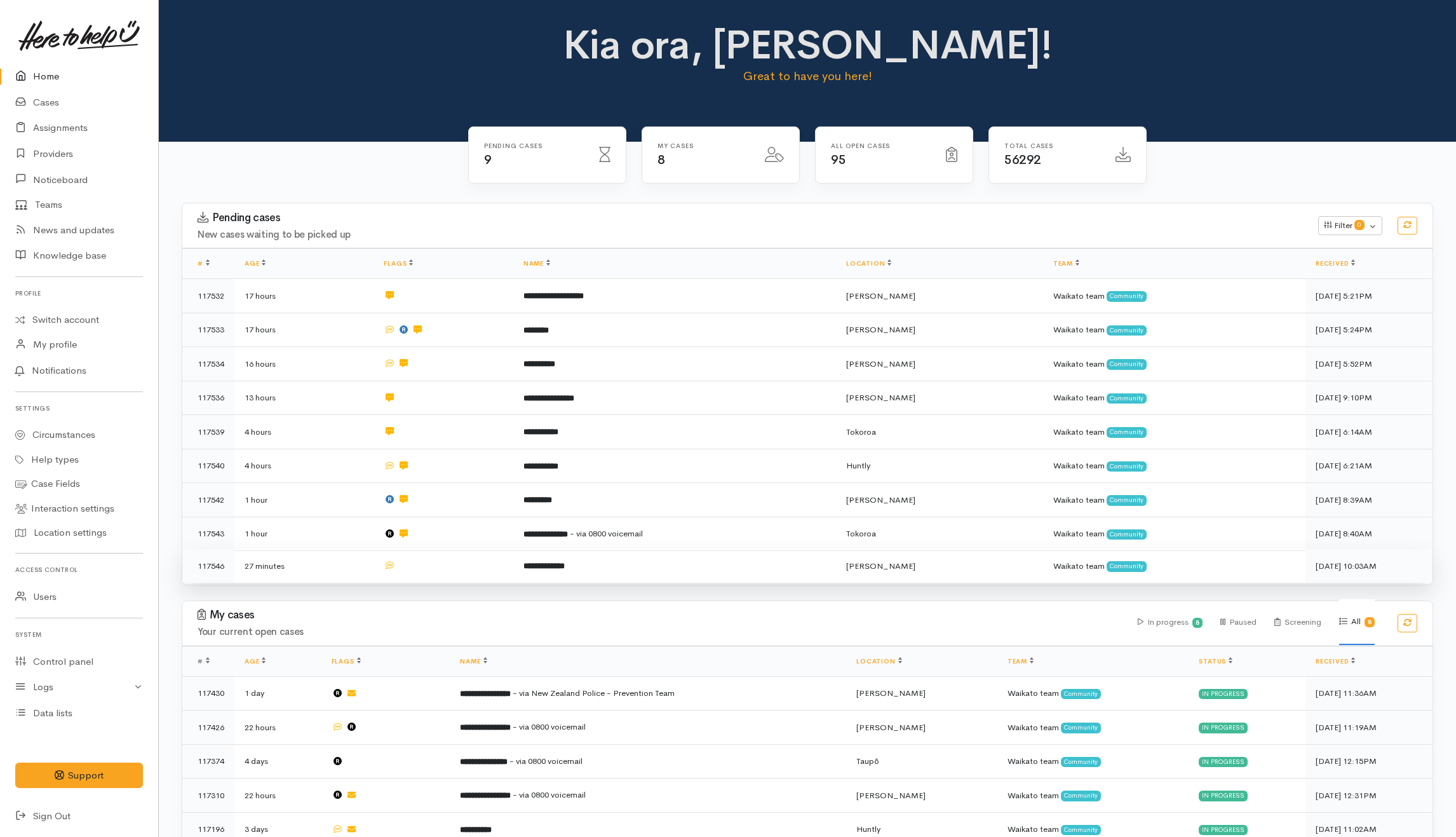
click at [448, 561] on td at bounding box center [443, 566] width 139 height 34
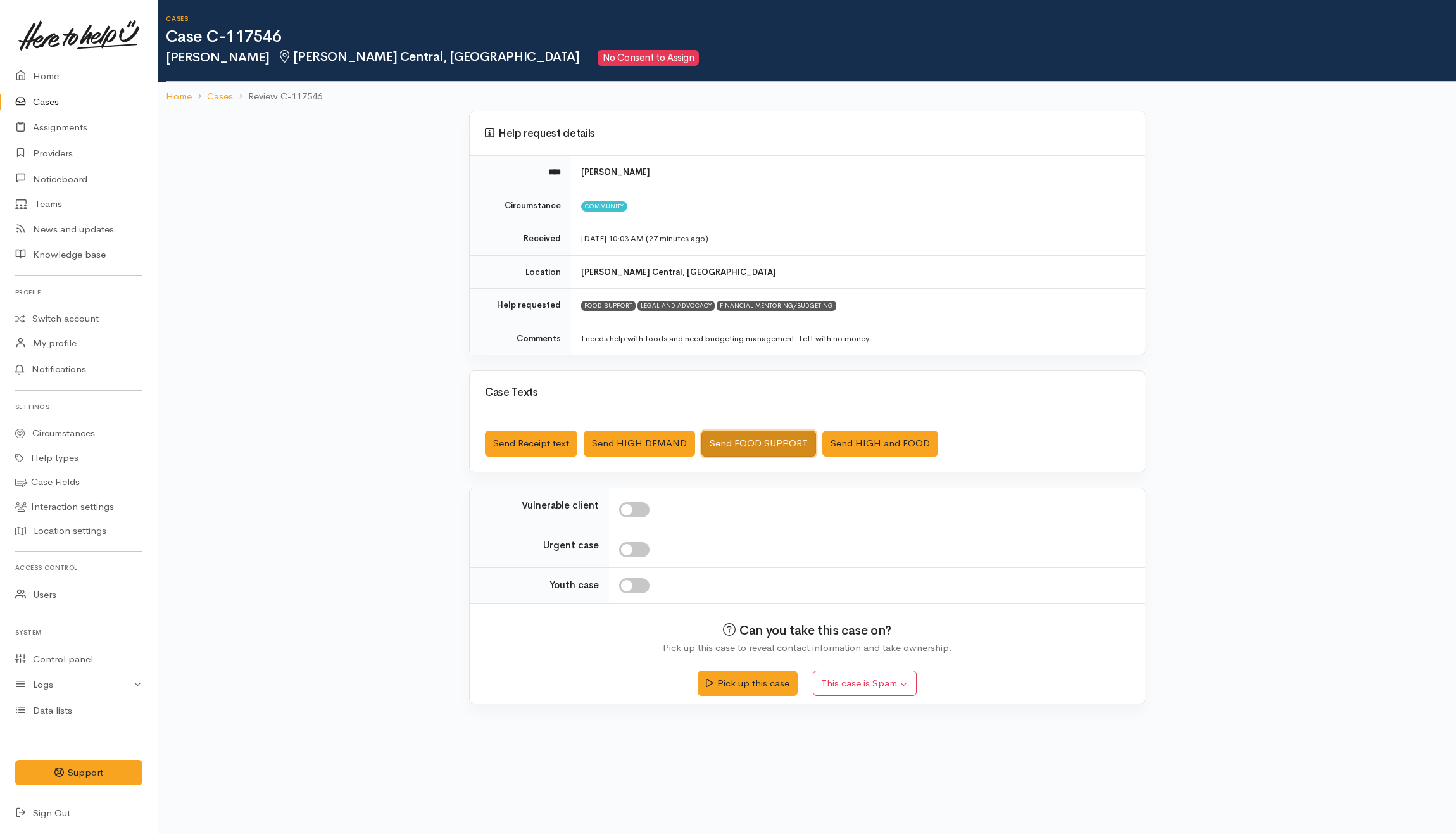
click at [727, 438] on button "Send FOOD SUPPORT" at bounding box center [759, 444] width 114 height 26
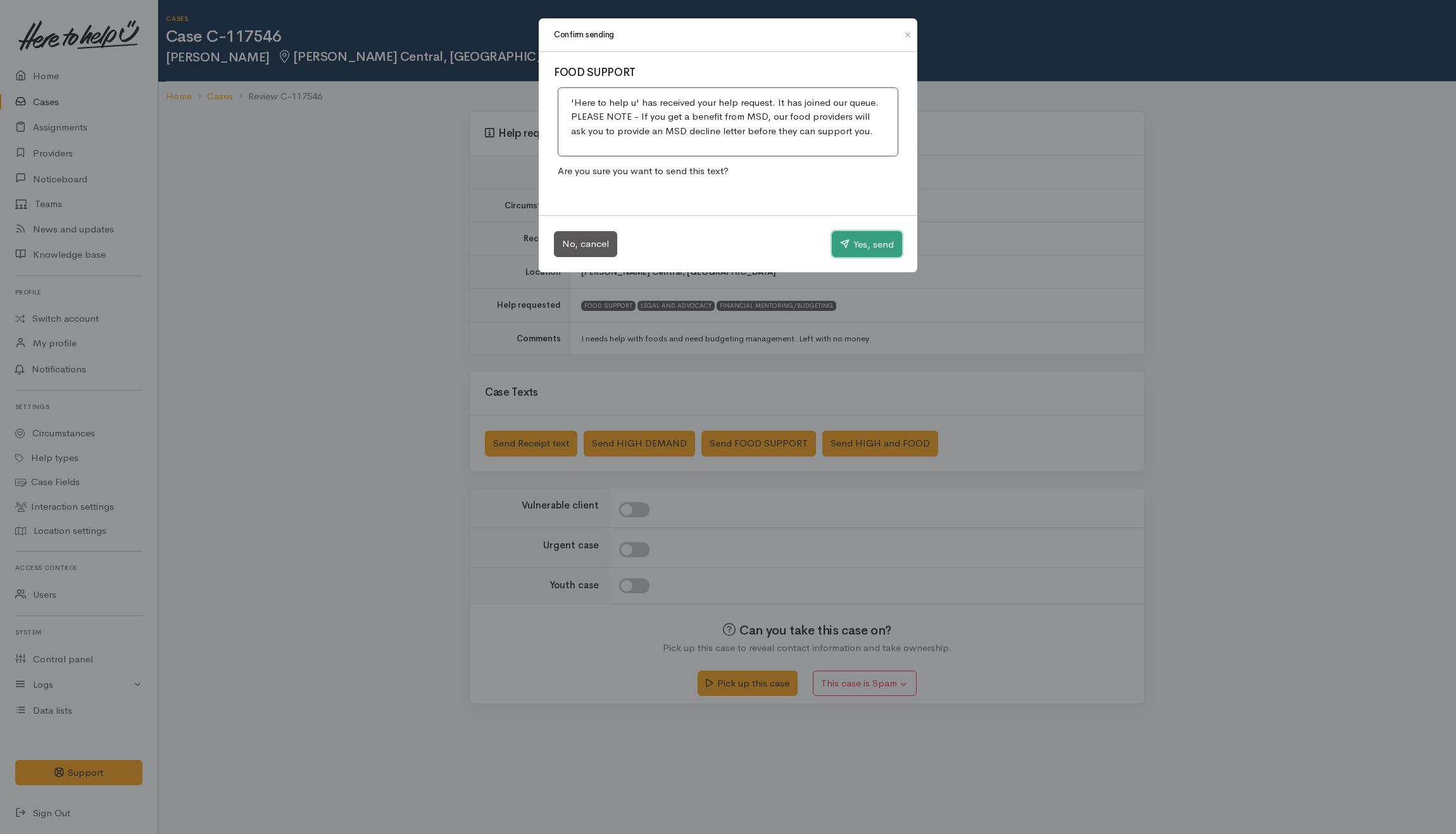
click at [849, 236] on button "Yes, send" at bounding box center [867, 244] width 70 height 27
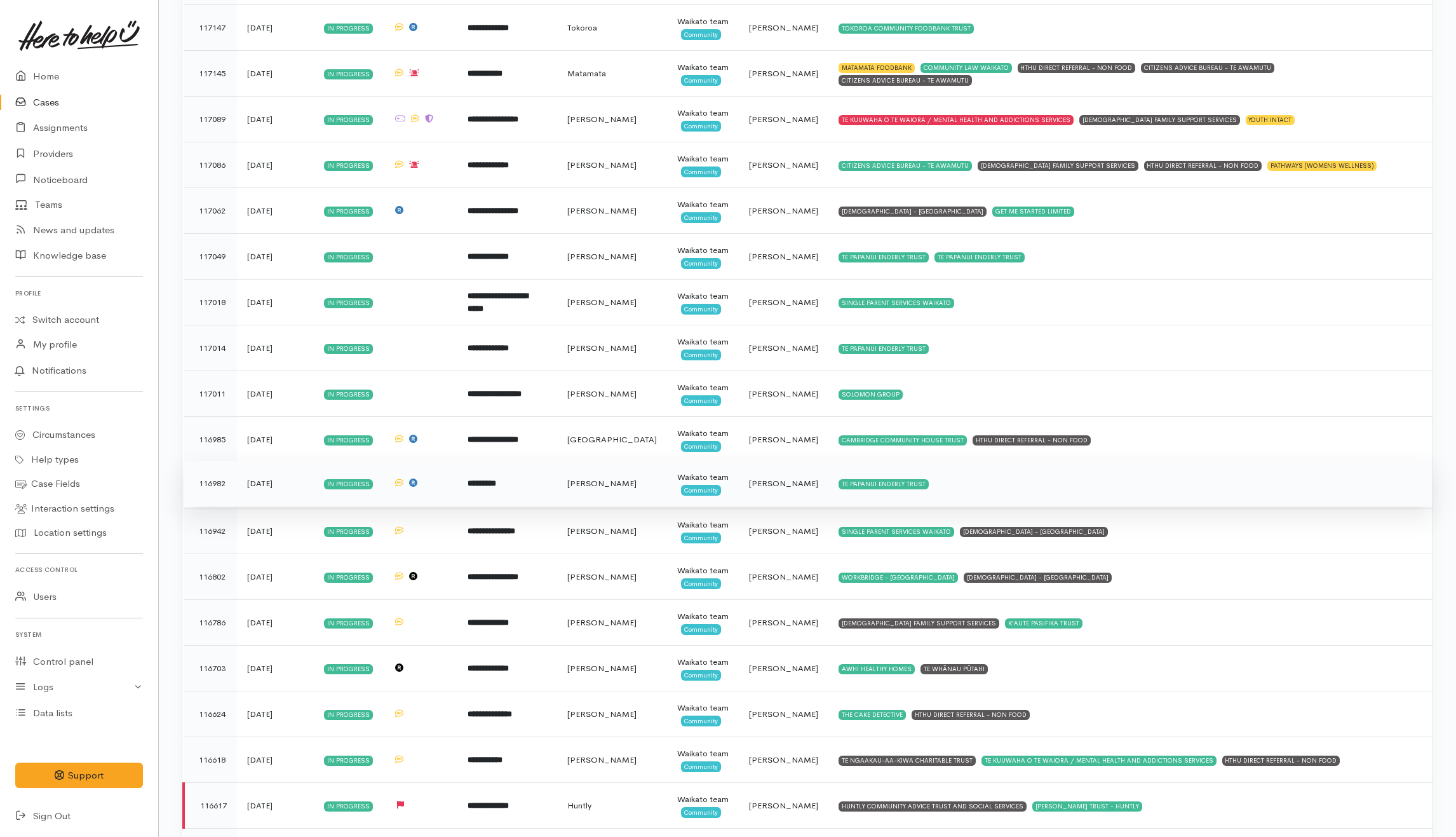
scroll to position [3193, 0]
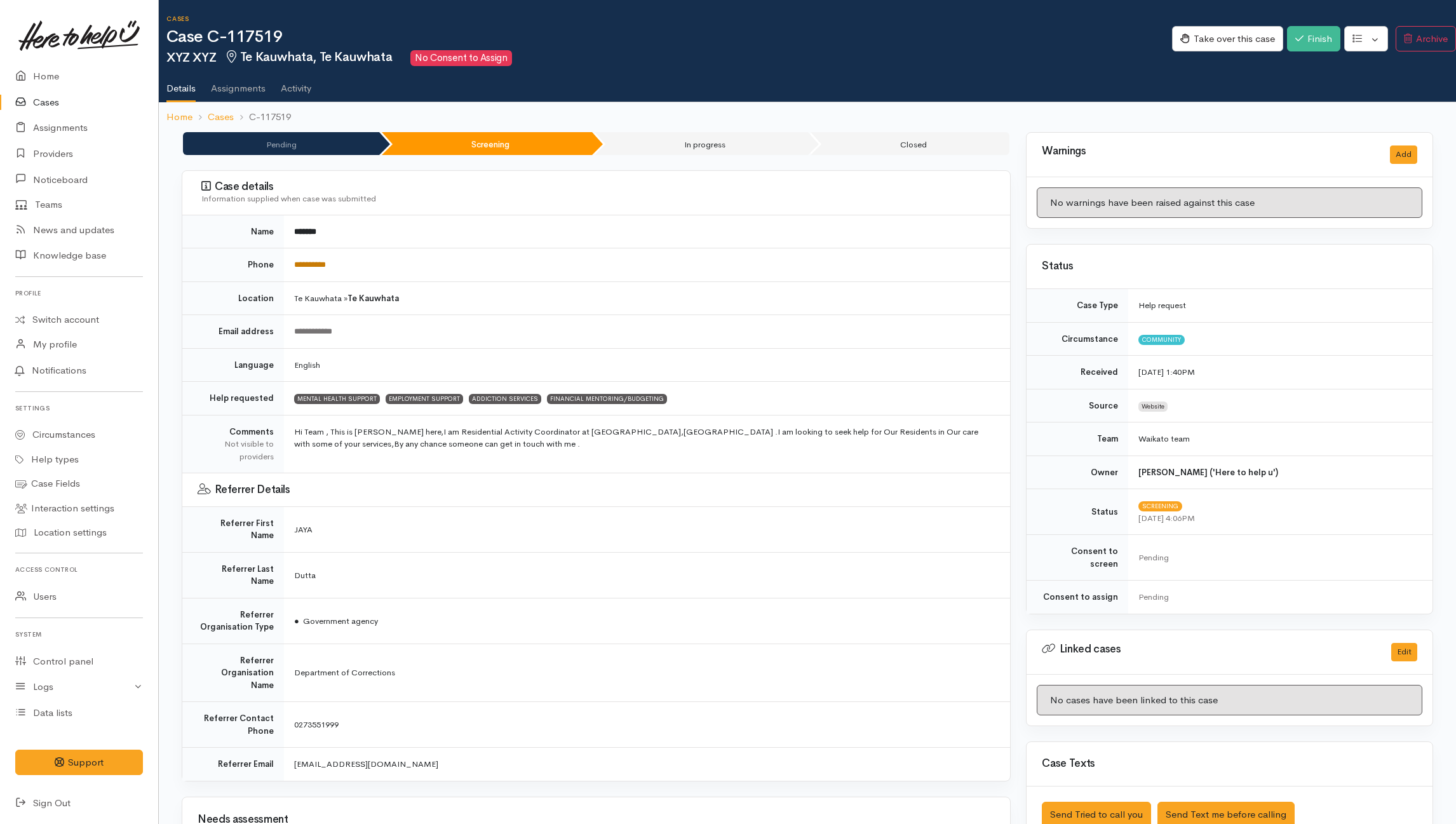
click at [326, 262] on link "**********" at bounding box center [309, 265] width 32 height 8
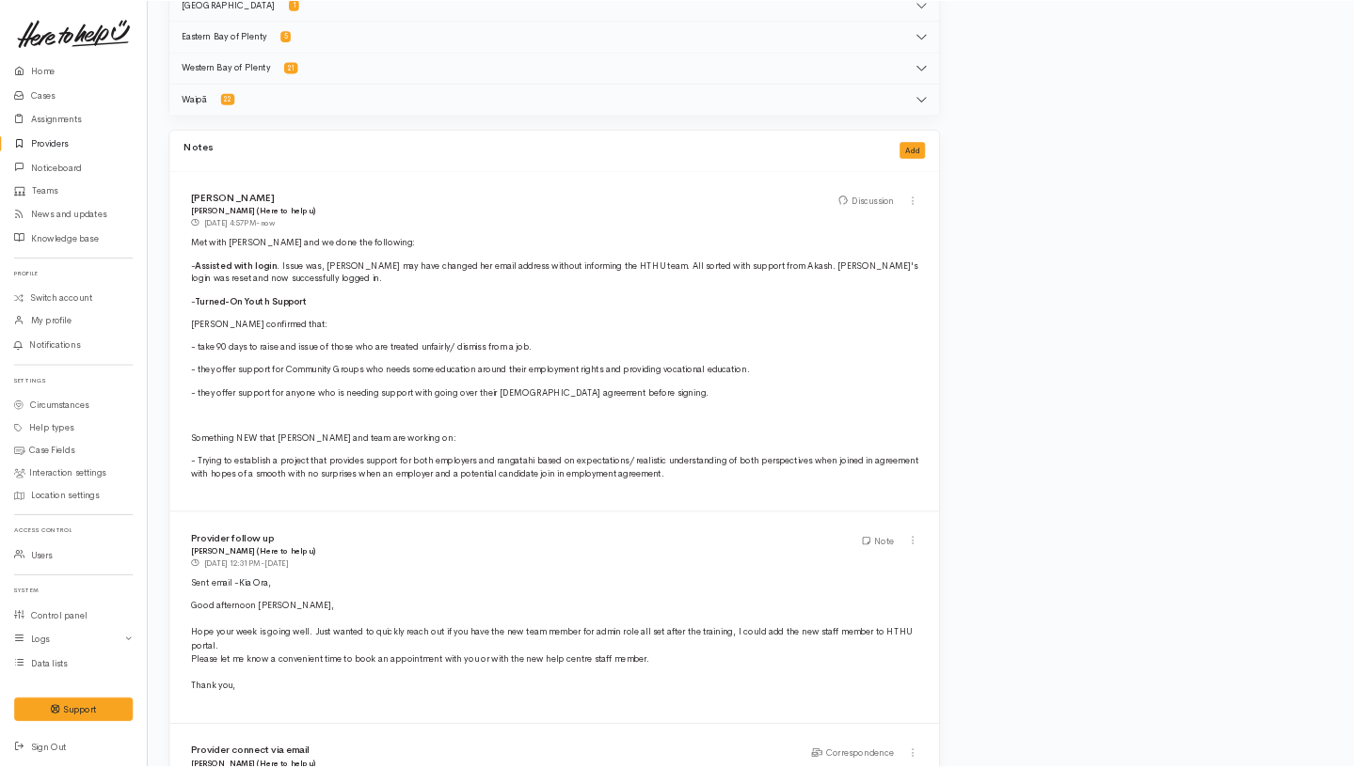
scroll to position [1505, 0]
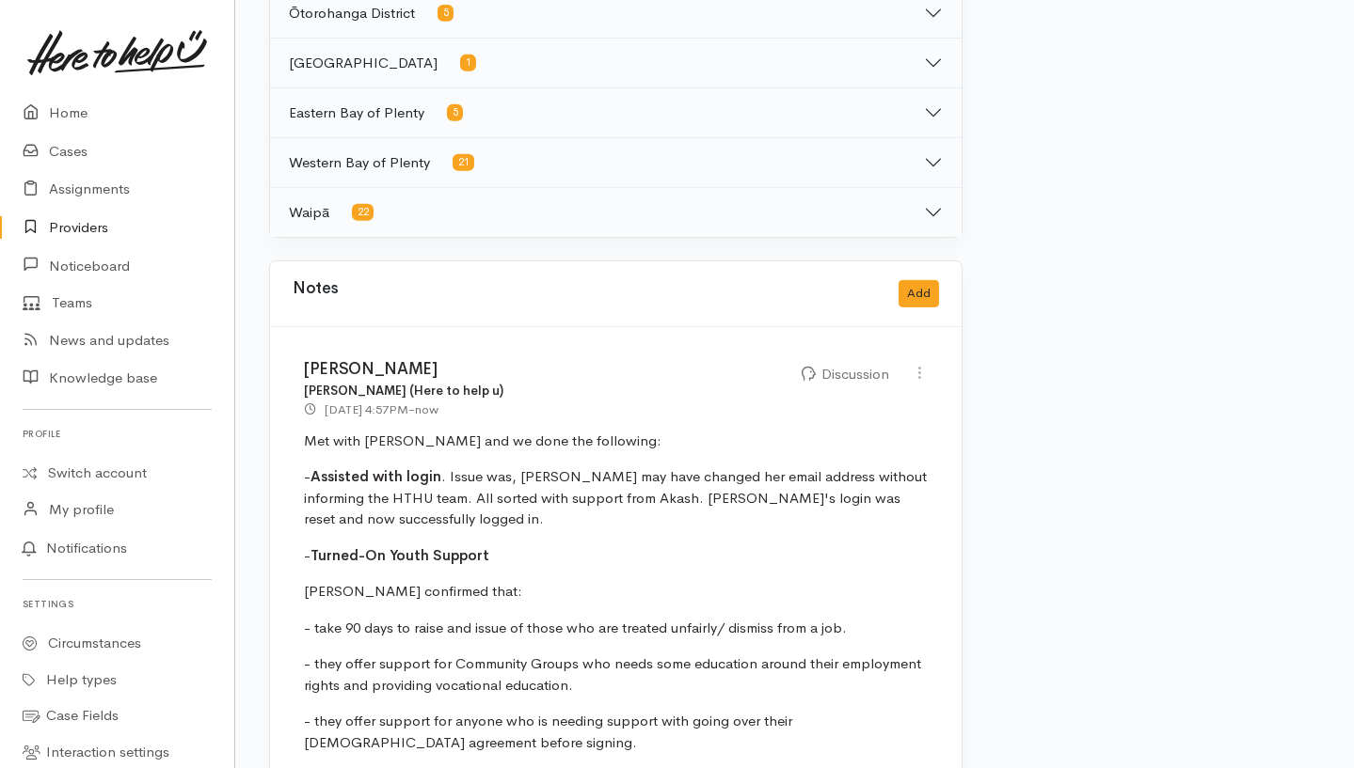
click at [100, 226] on link "Providers" at bounding box center [117, 228] width 234 height 39
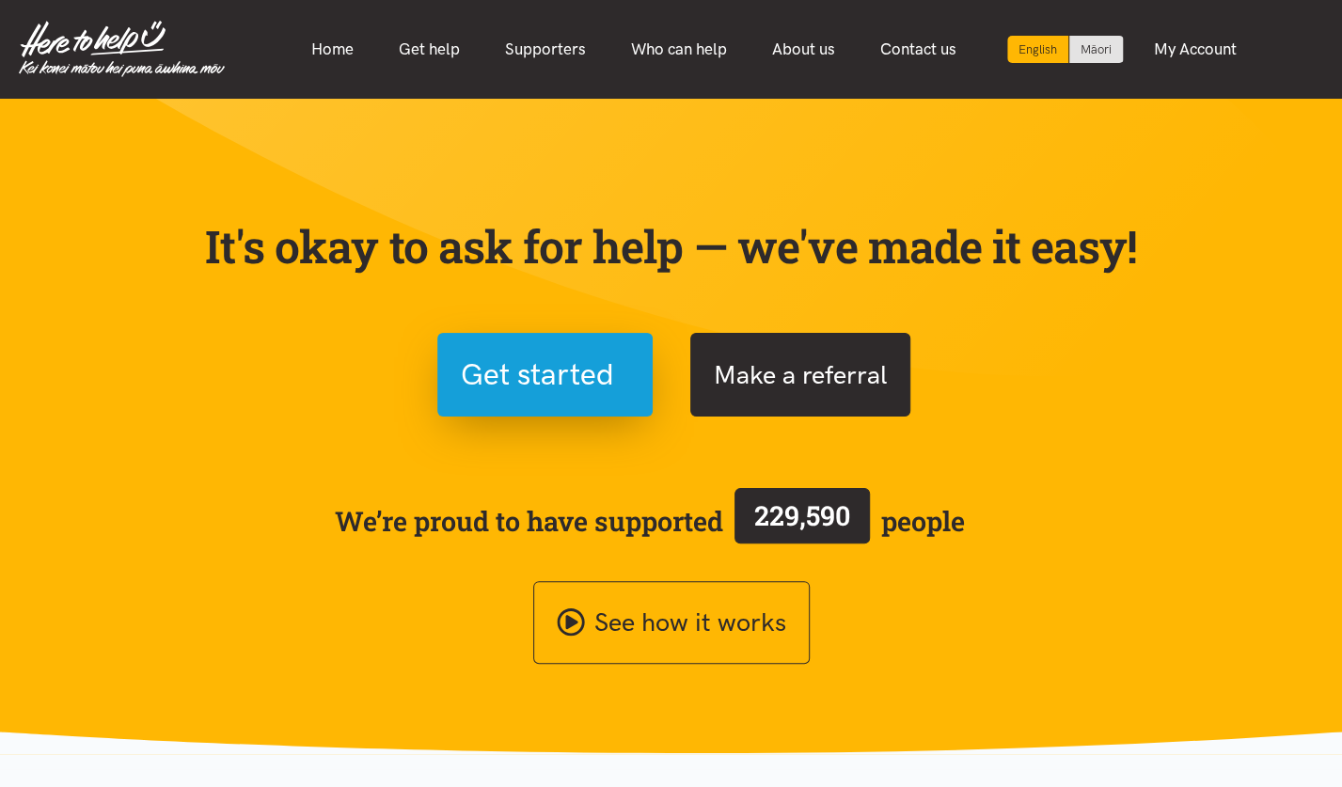
click at [781, 383] on button "Make a referral" at bounding box center [800, 375] width 220 height 84
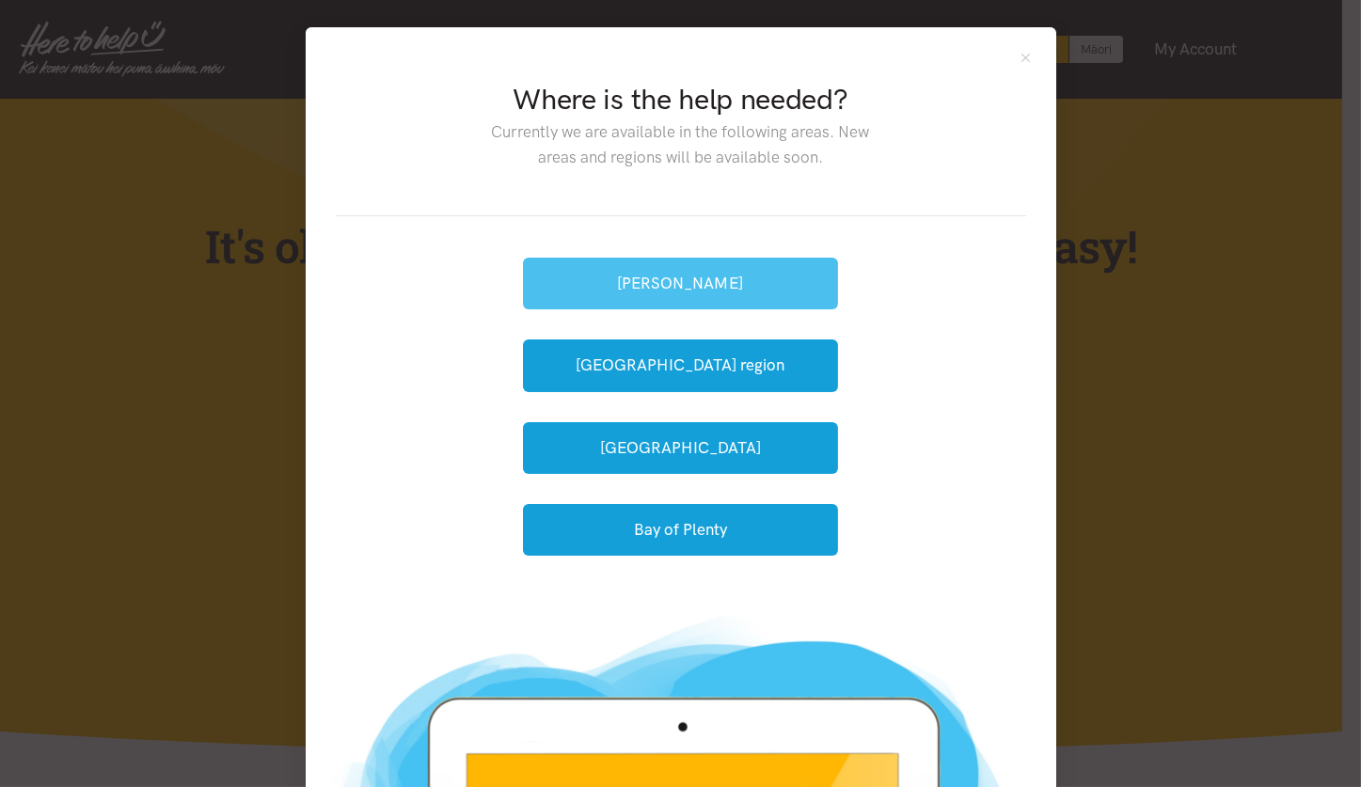
click at [594, 284] on button "Hamilton" at bounding box center [680, 284] width 315 height 52
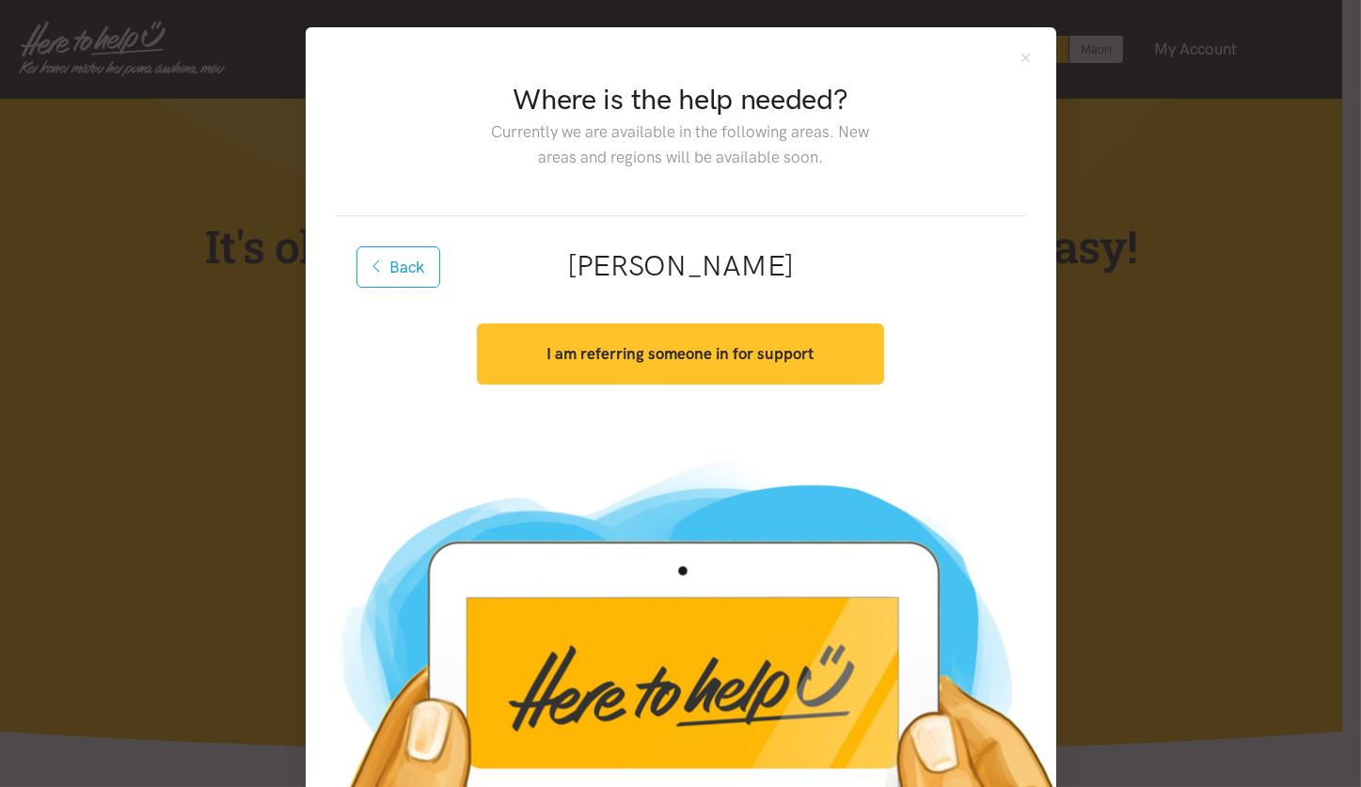
click at [792, 340] on button "I am referring someone in for support" at bounding box center [680, 354] width 407 height 61
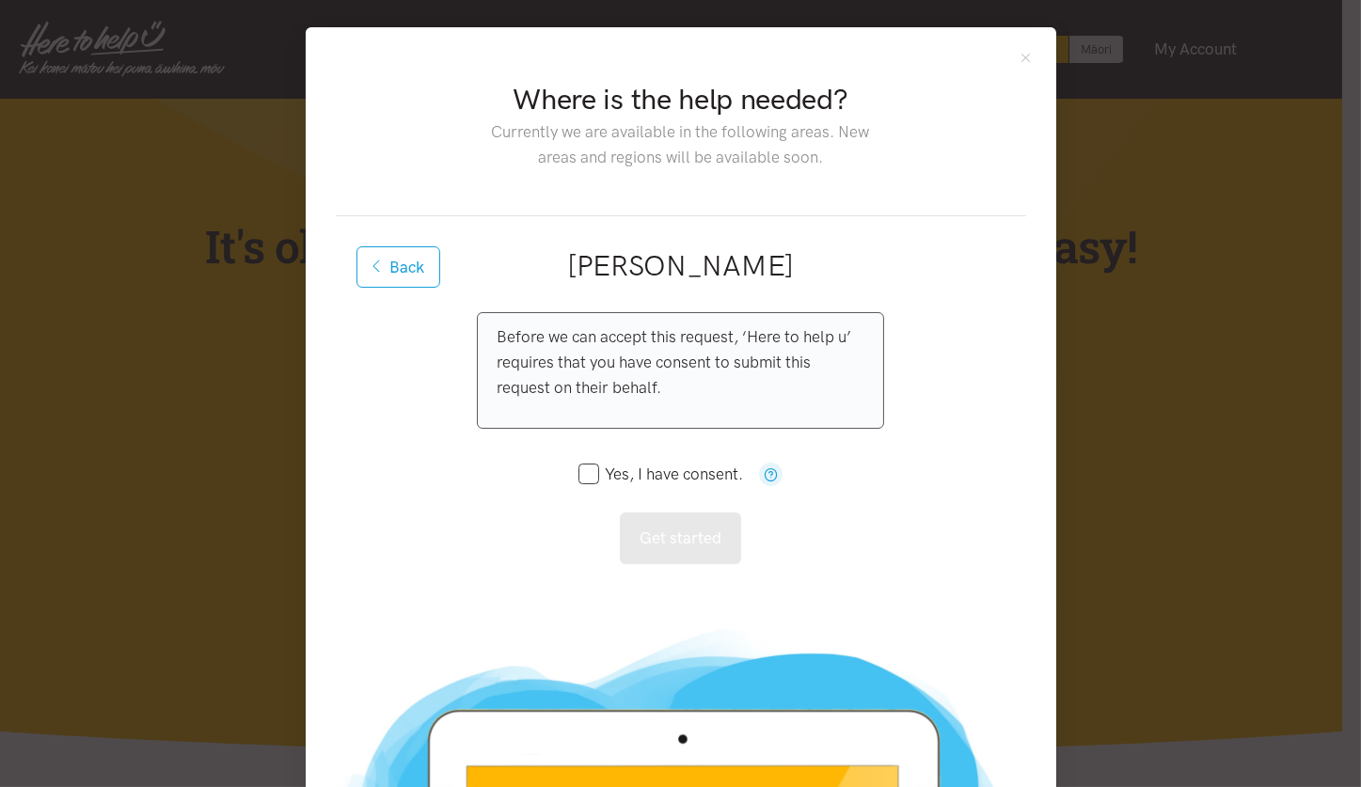
click at [587, 478] on input "Yes, I have consent." at bounding box center [661, 475] width 166 height 16
checkbox input "true"
click at [642, 543] on button "Get started" at bounding box center [680, 539] width 121 height 52
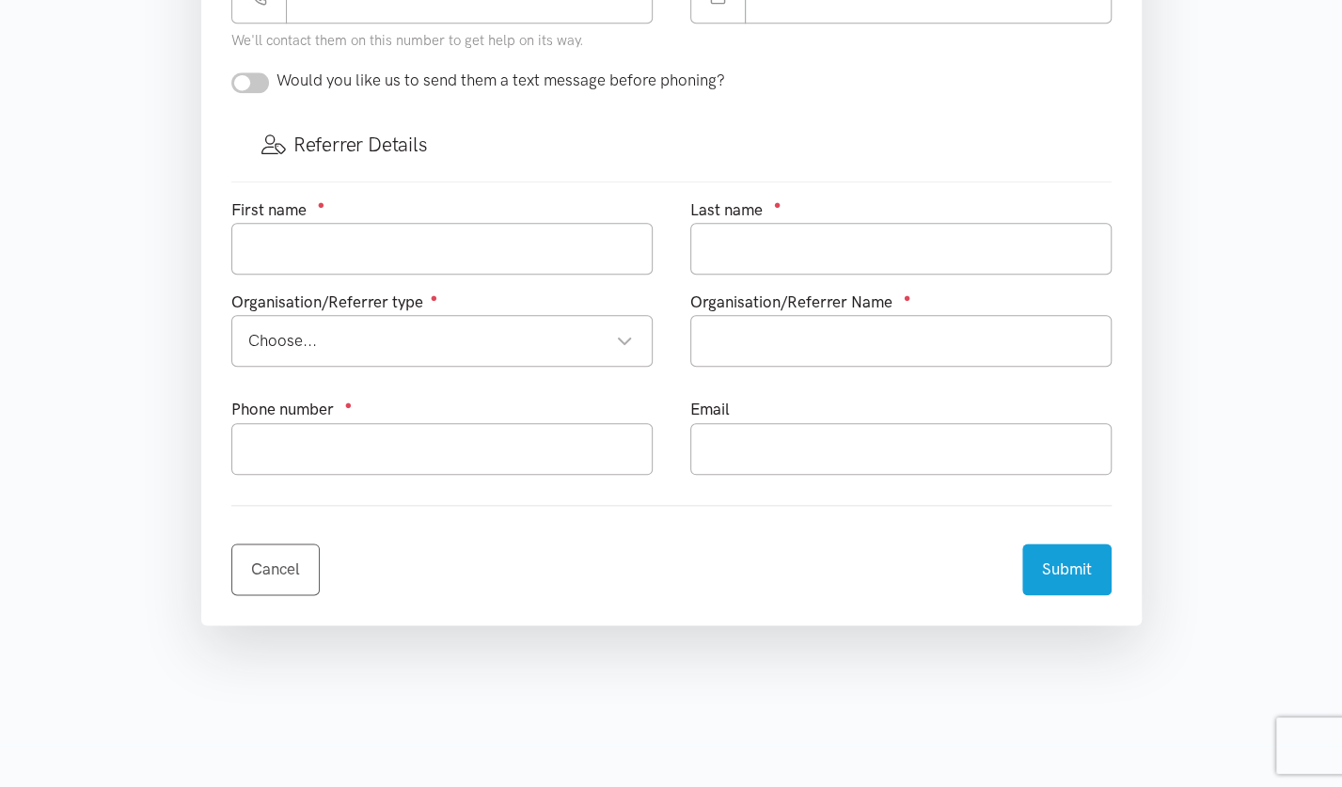
scroll to position [977, 0]
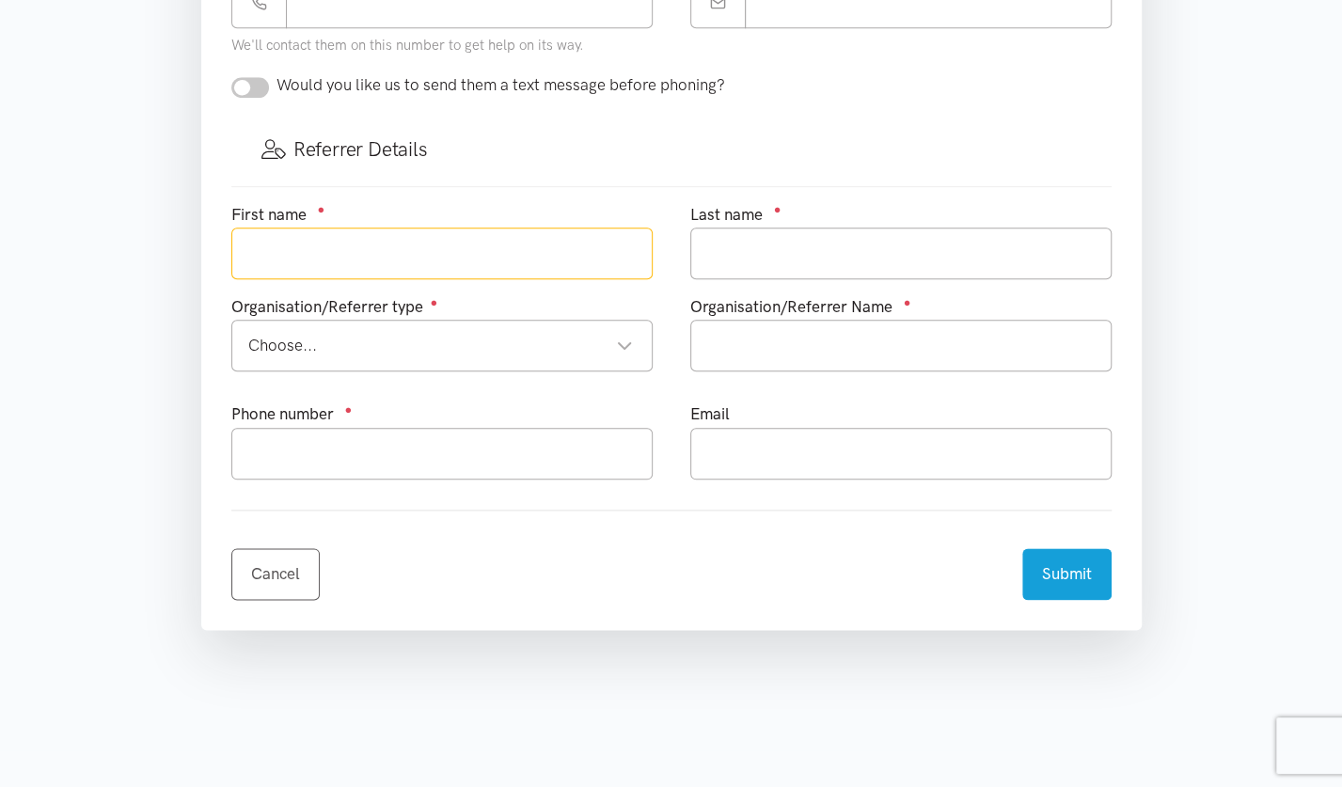
click at [293, 262] on input "text" at bounding box center [441, 254] width 421 height 52
click at [293, 342] on div "Choose..." at bounding box center [440, 345] width 385 height 25
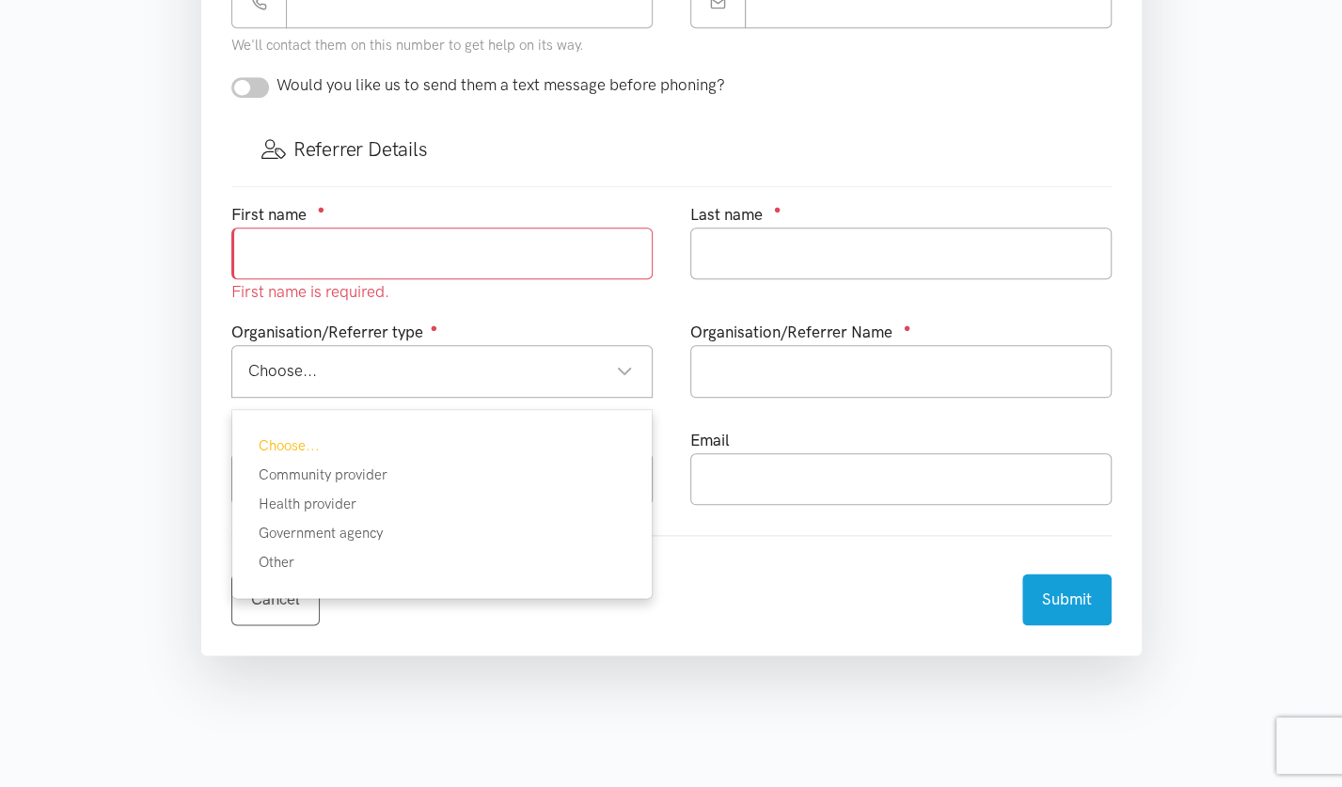
click at [271, 244] on input "text" at bounding box center [441, 254] width 421 height 52
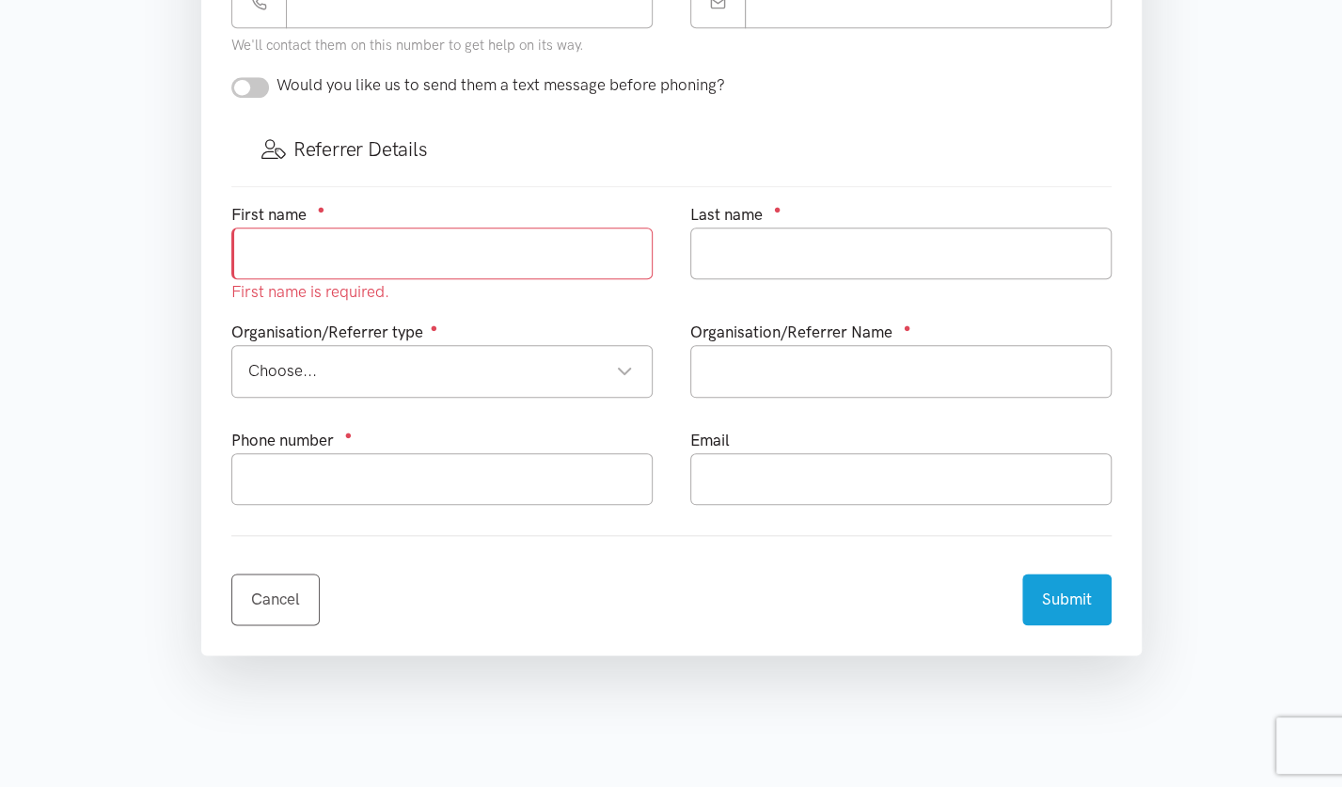
click at [264, 372] on div "Choose..." at bounding box center [440, 370] width 385 height 25
click at [760, 372] on input "text" at bounding box center [900, 371] width 421 height 52
click at [274, 497] on input "text" at bounding box center [441, 479] width 421 height 52
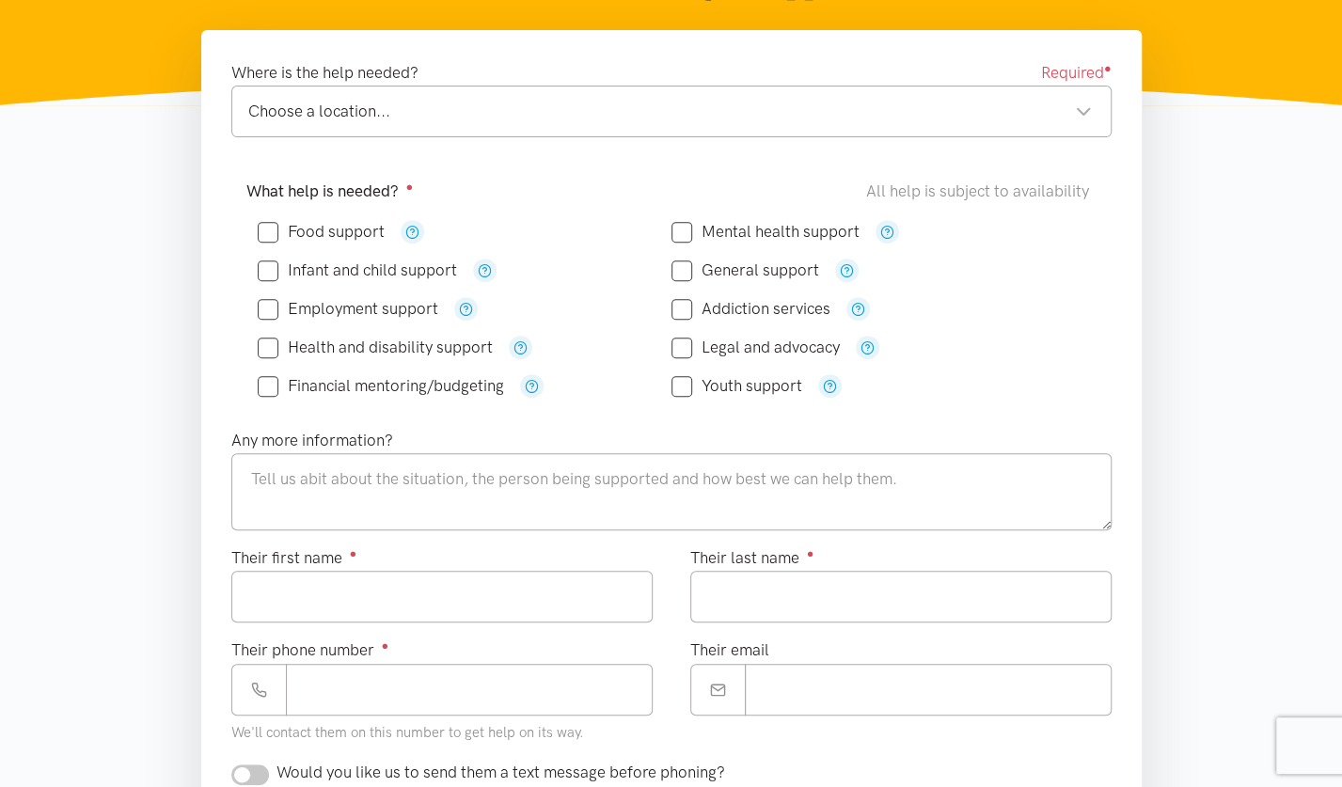
scroll to position [285, 0]
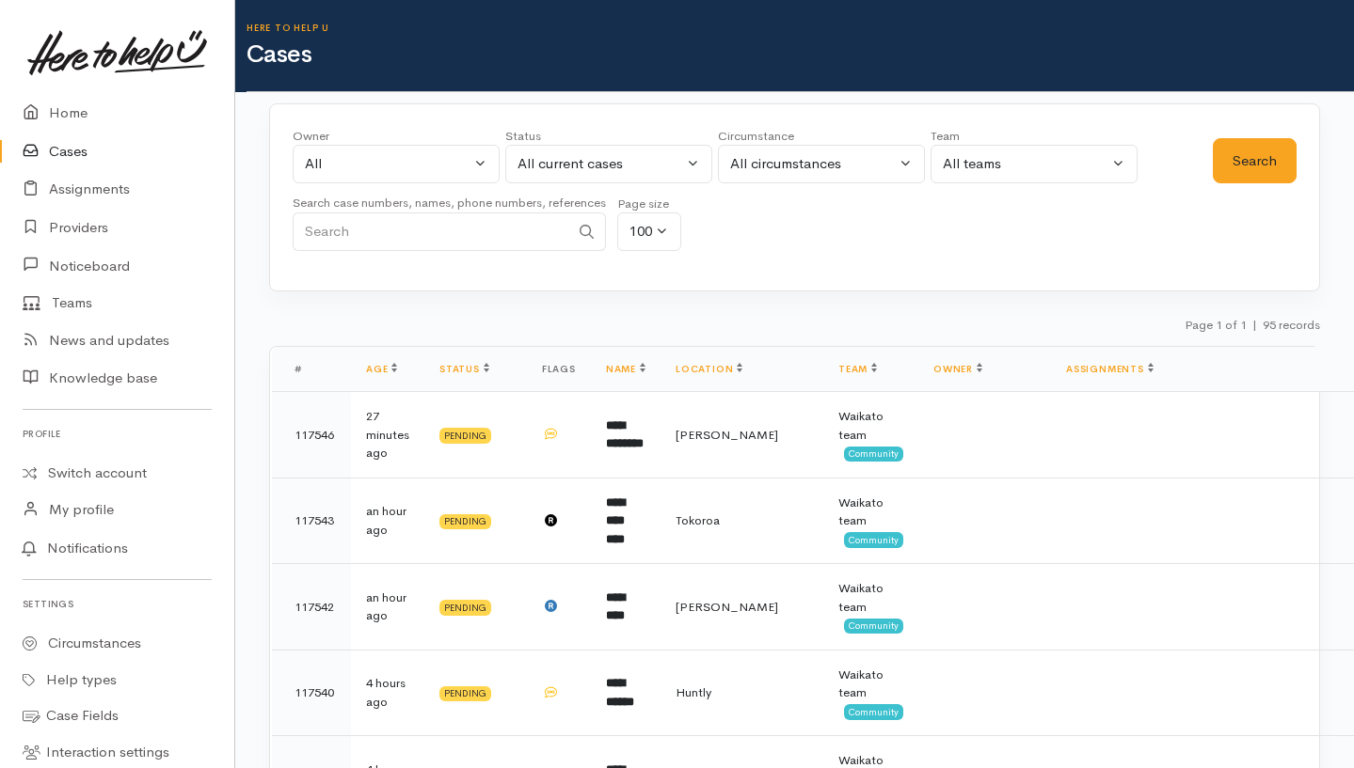
scroll to position [6015, 0]
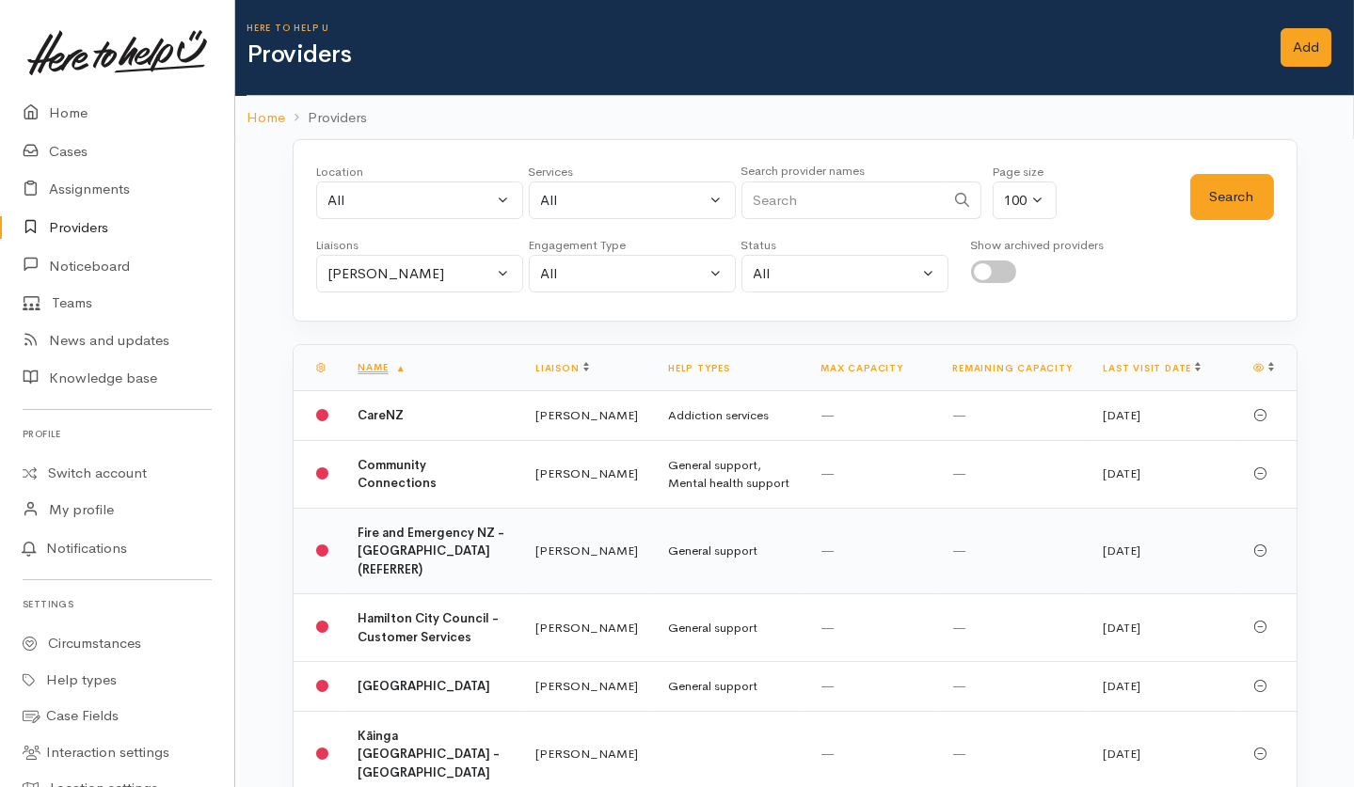
click at [414, 582] on td "Fire and Emergency NZ - [GEOGRAPHIC_DATA] (REFERRER)" at bounding box center [432, 551] width 178 height 87
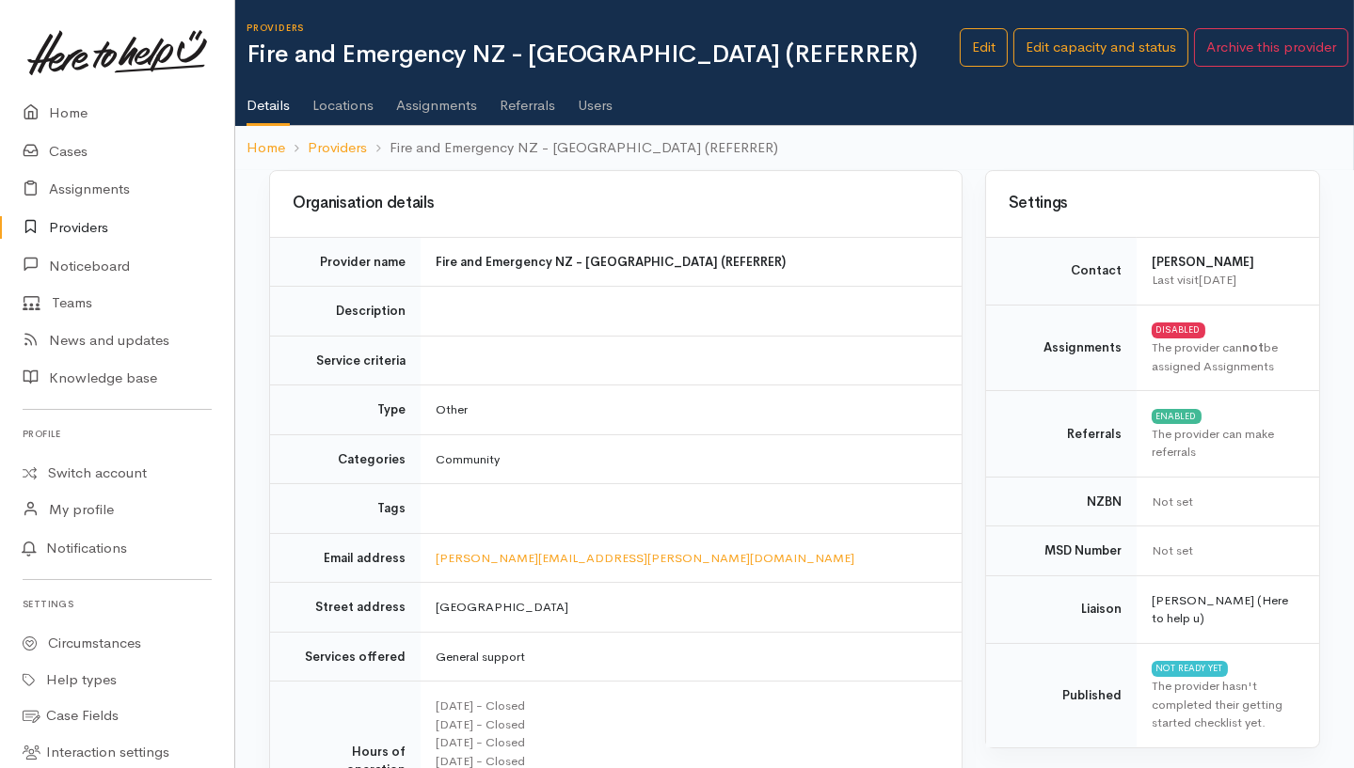
click at [598, 103] on link "Users" at bounding box center [595, 98] width 35 height 53
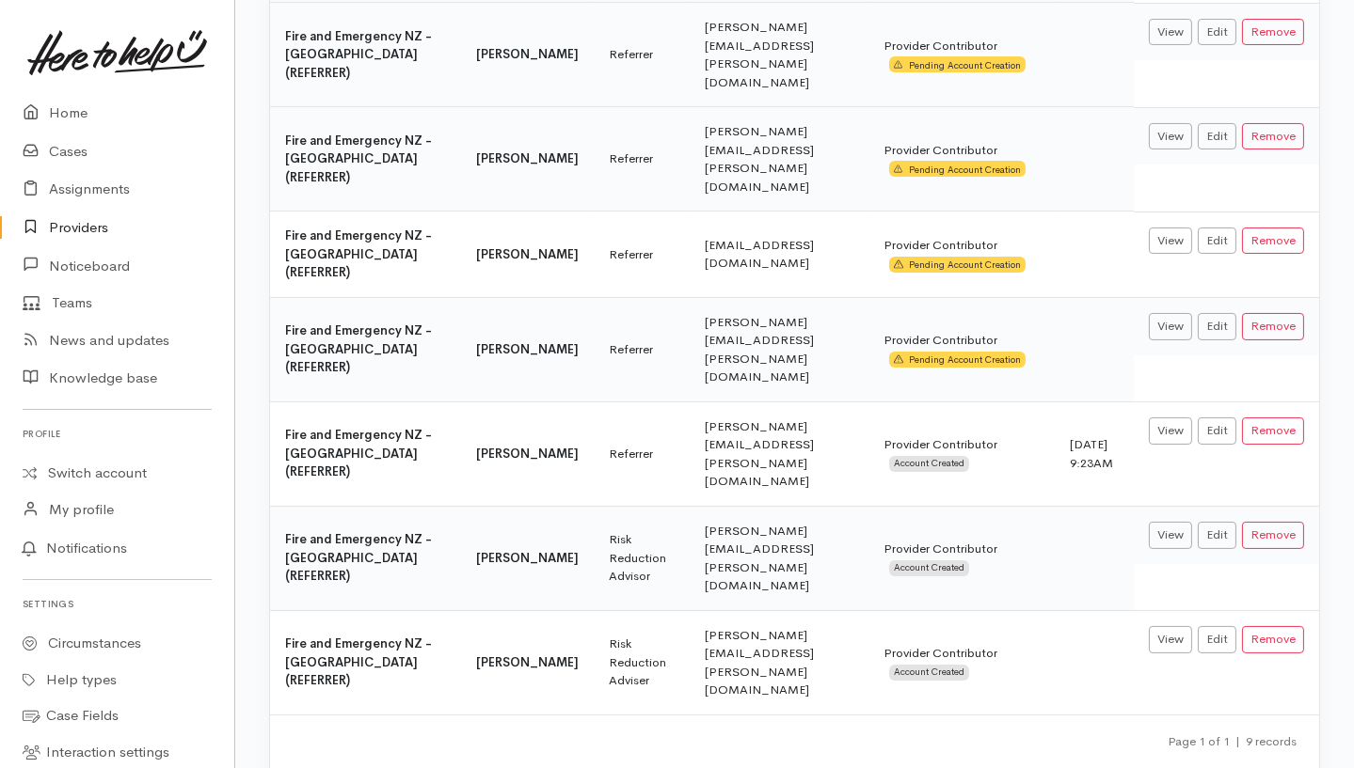
scroll to position [497, 0]
click at [1280, 655] on button "Remove" at bounding box center [1273, 640] width 62 height 27
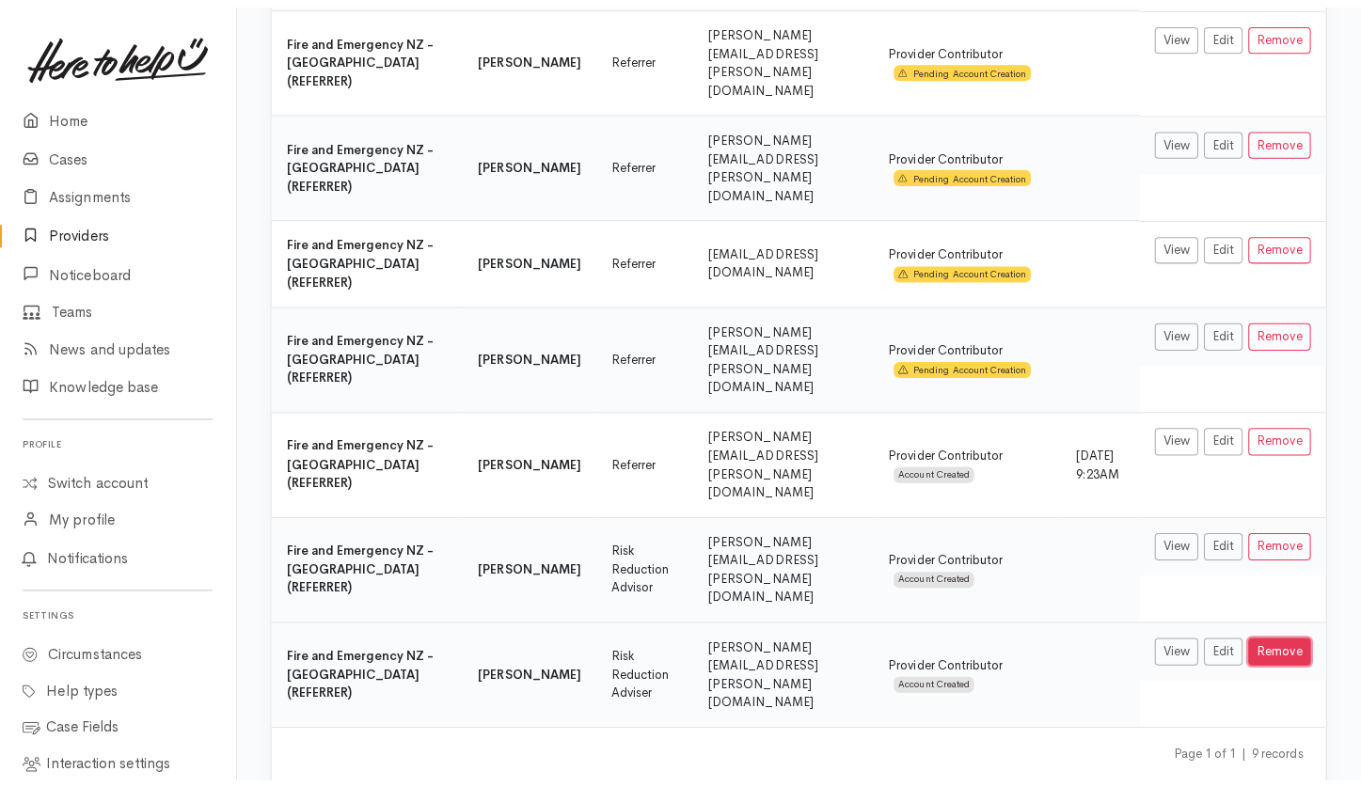
scroll to position [367, 0]
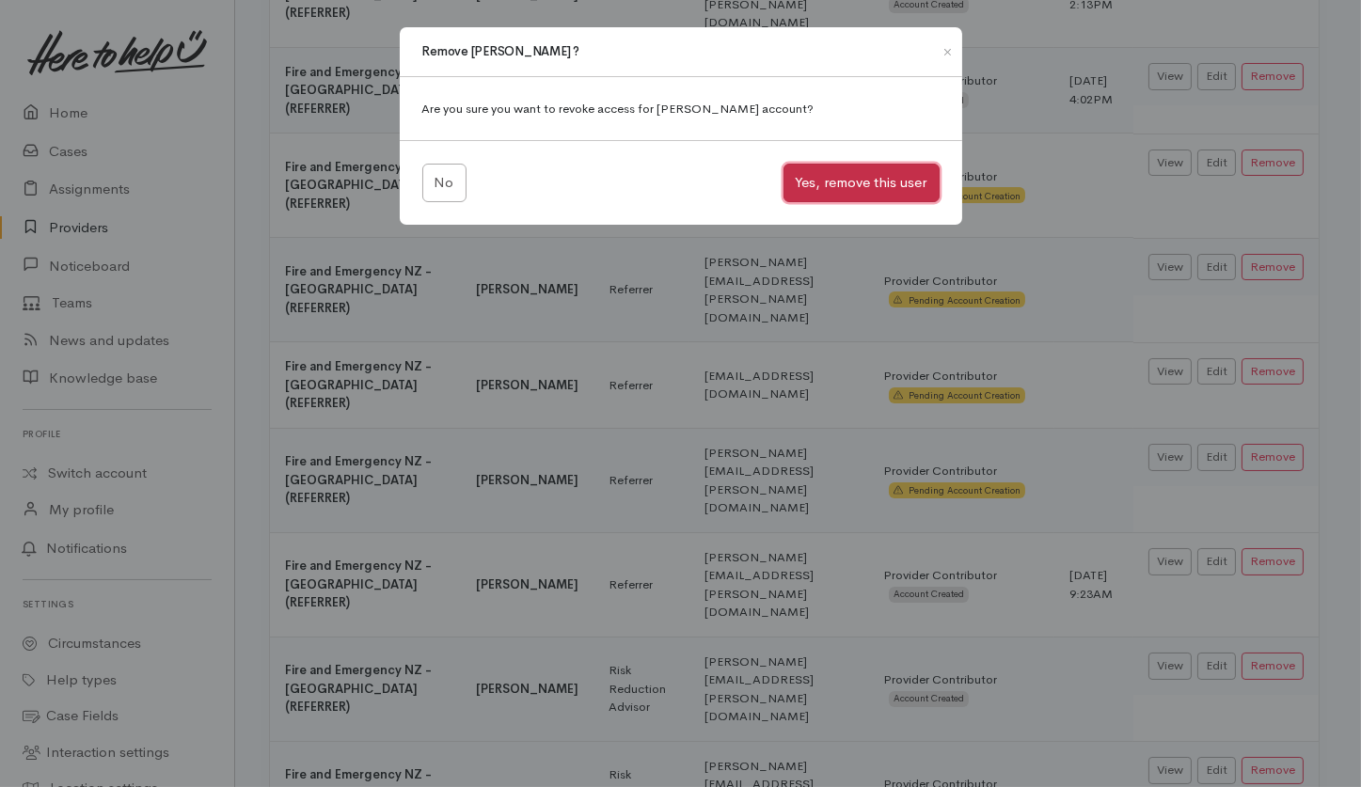
click at [885, 186] on button "Yes, remove this user" at bounding box center [862, 183] width 156 height 39
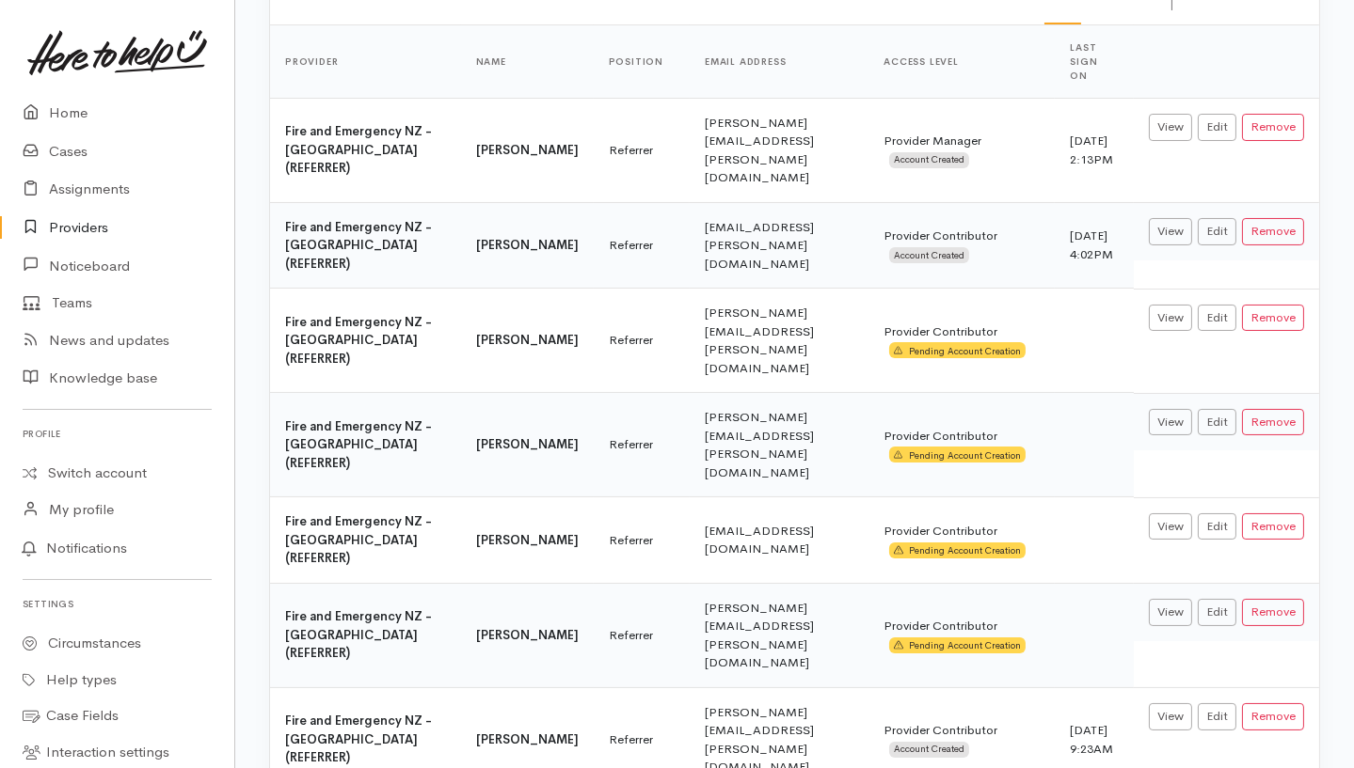
scroll to position [359, 0]
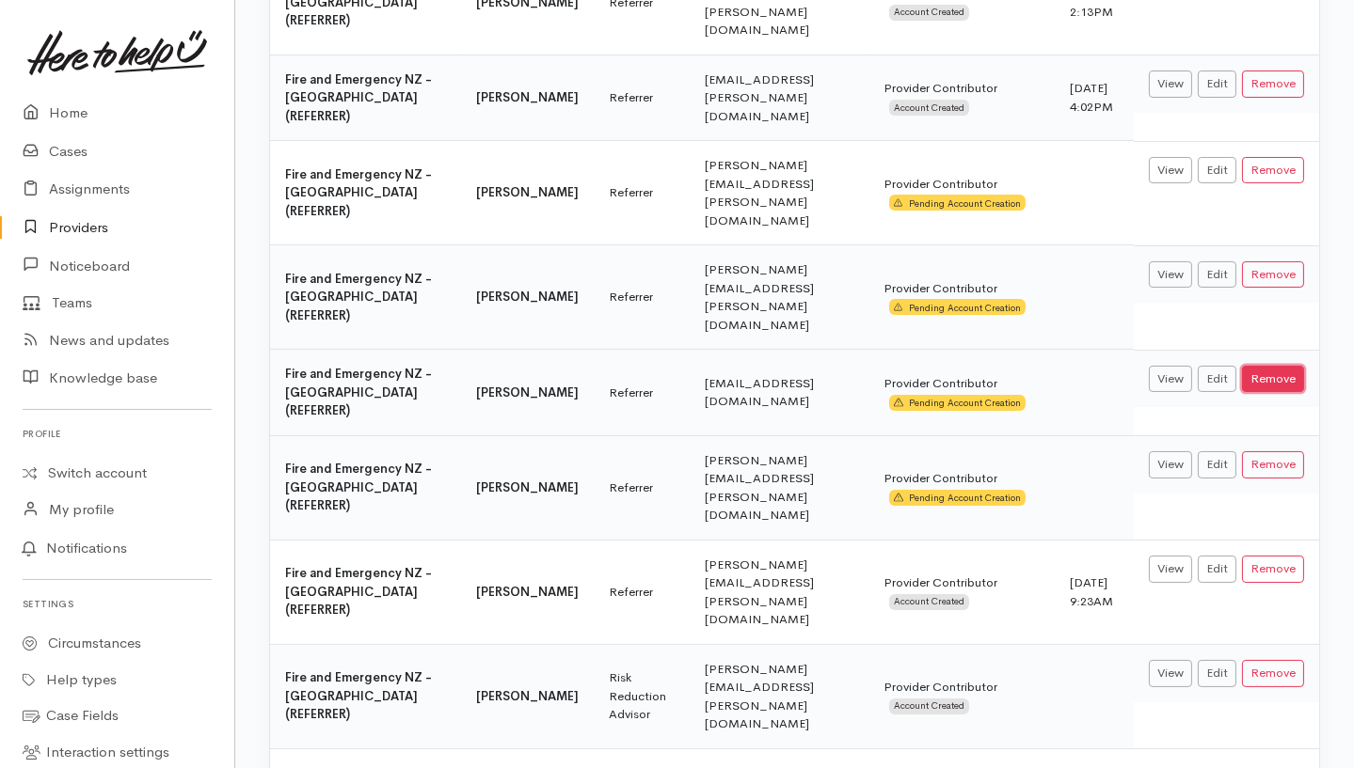
click at [1268, 383] on button "Remove" at bounding box center [1273, 379] width 62 height 27
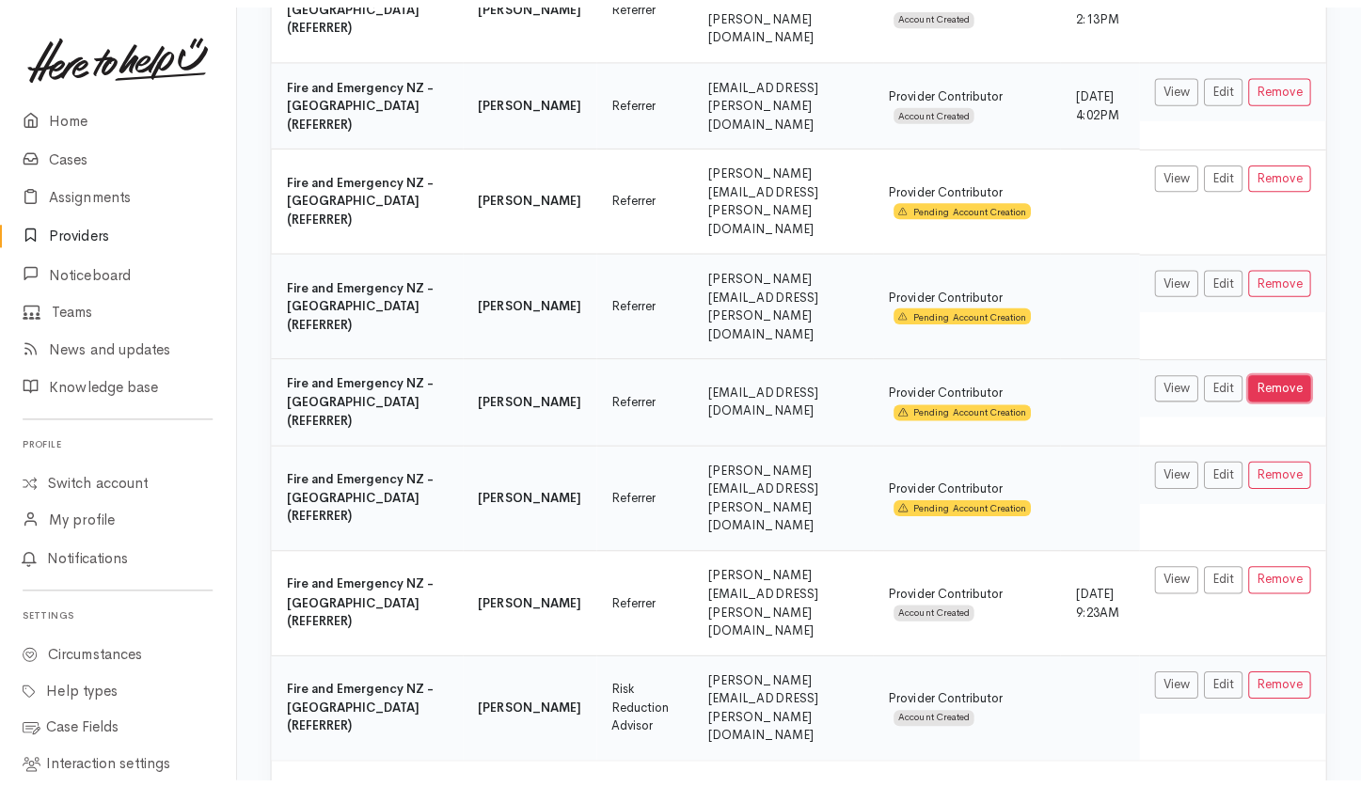
scroll to position [280, 0]
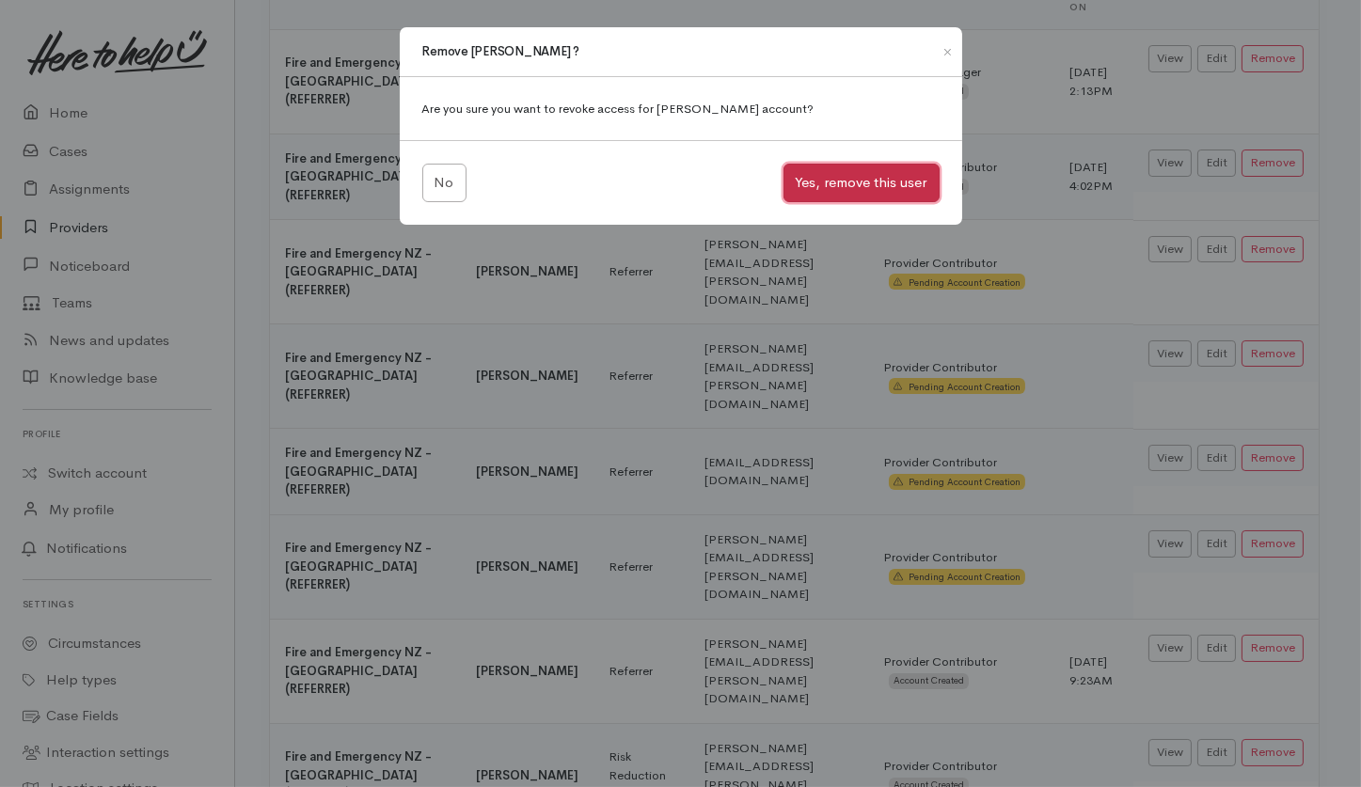
click at [903, 166] on button "Yes, remove this user" at bounding box center [862, 183] width 156 height 39
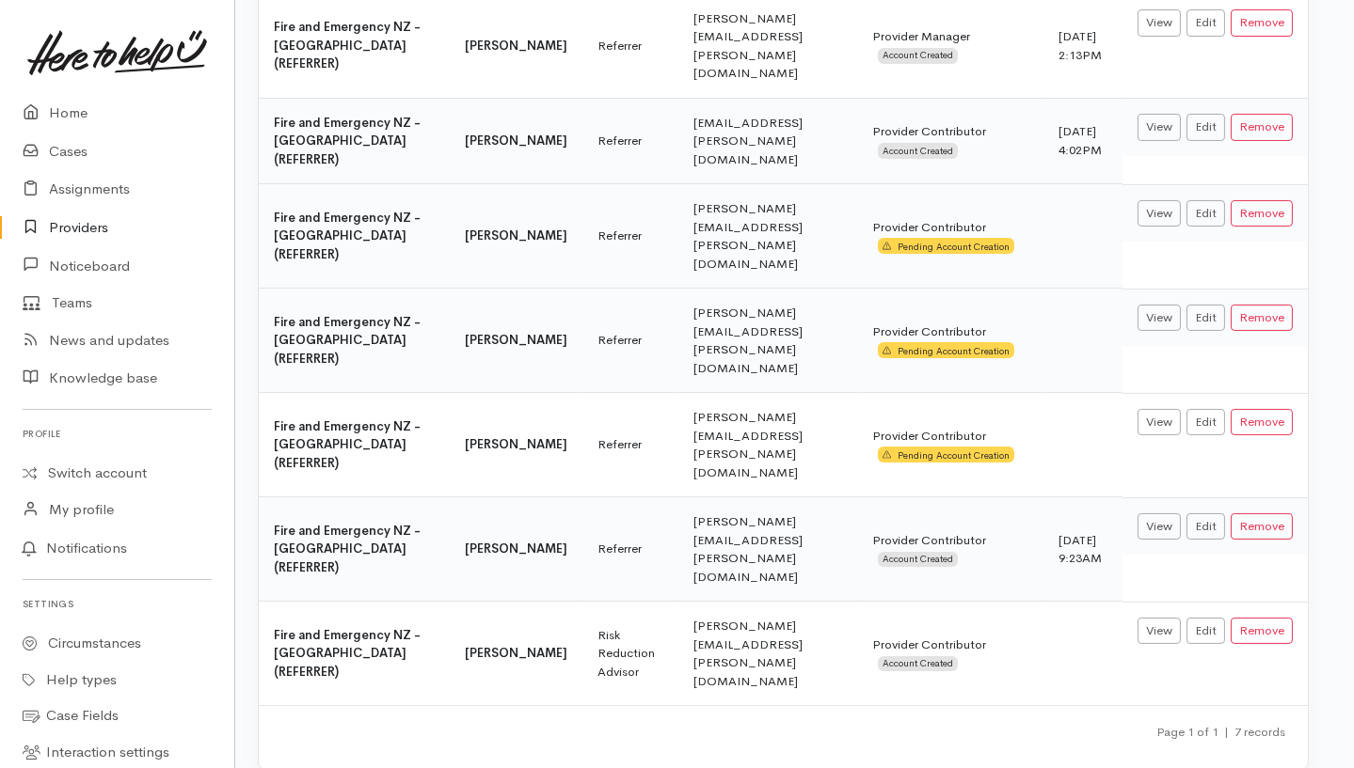
scroll to position [342, 11]
